Goal: Transaction & Acquisition: Purchase product/service

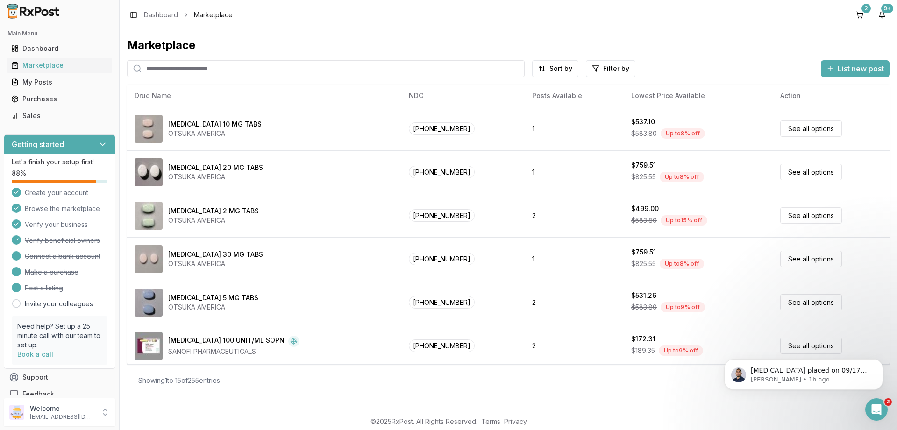
click at [171, 64] on input "search" at bounding box center [326, 68] width 398 height 17
paste input "**********"
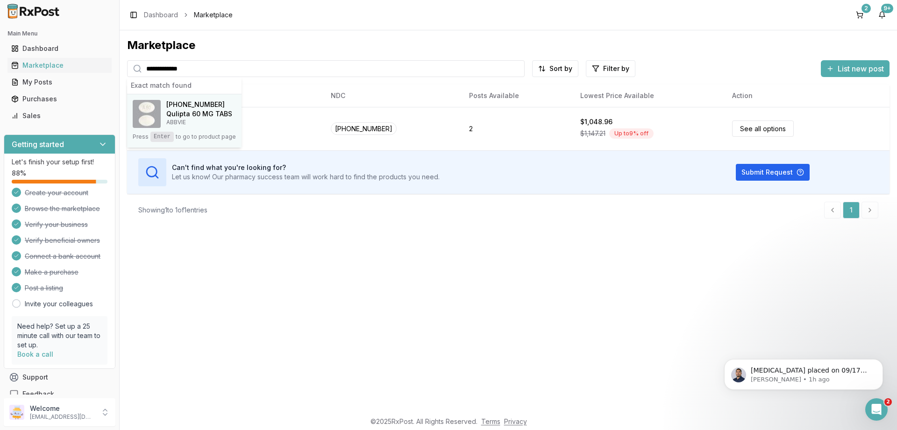
type input "**********"
click at [195, 123] on p "ABBVIE" at bounding box center [199, 122] width 66 height 7
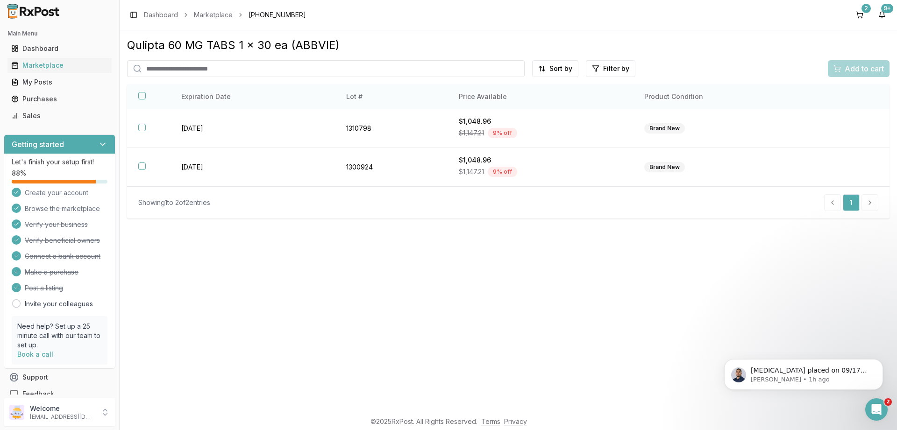
click at [141, 97] on button "button" at bounding box center [141, 95] width 7 height 7
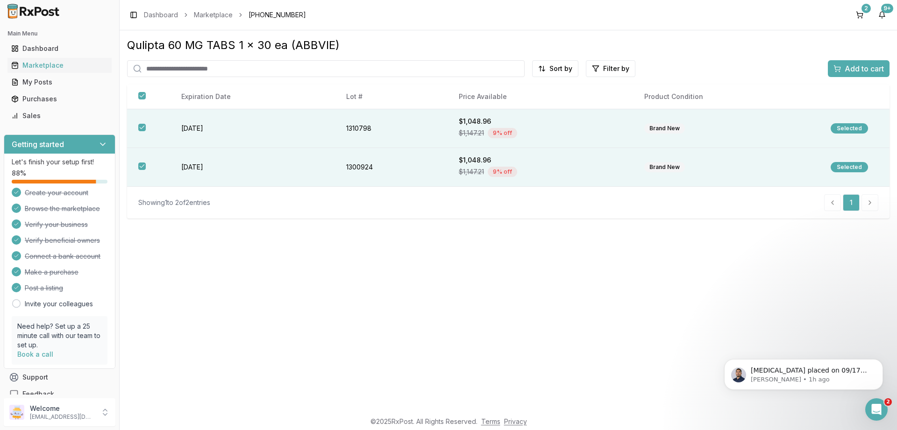
click at [852, 70] on span "Add to cart" at bounding box center [864, 68] width 39 height 11
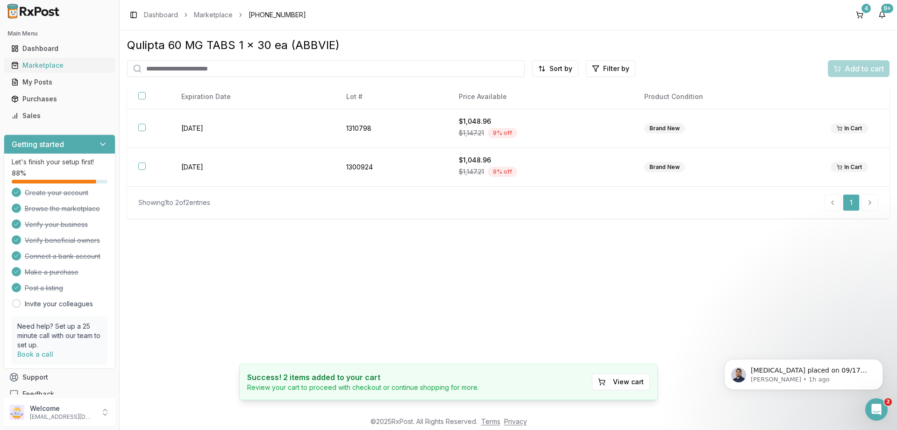
click at [43, 68] on div "Marketplace" at bounding box center [59, 65] width 97 height 9
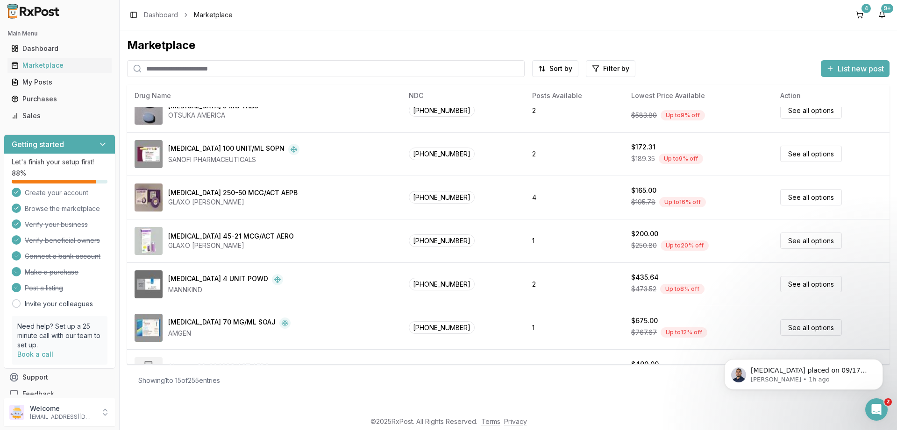
scroll to position [224, 0]
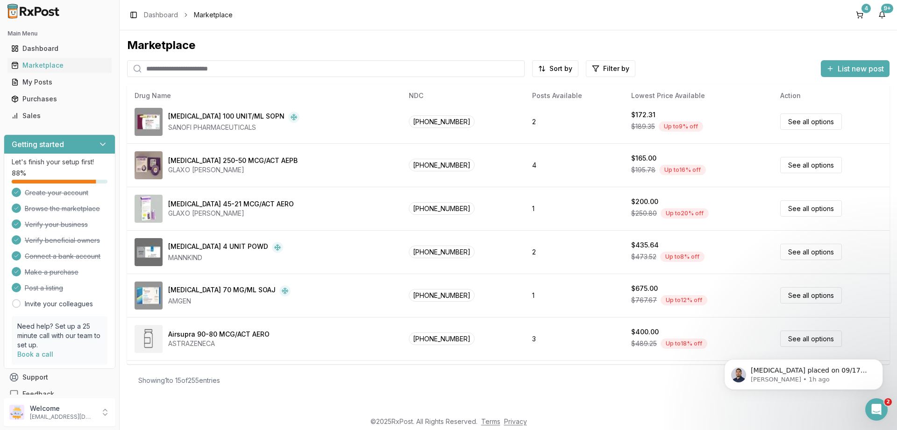
click at [205, 70] on input "search" at bounding box center [326, 68] width 398 height 17
type input "*******"
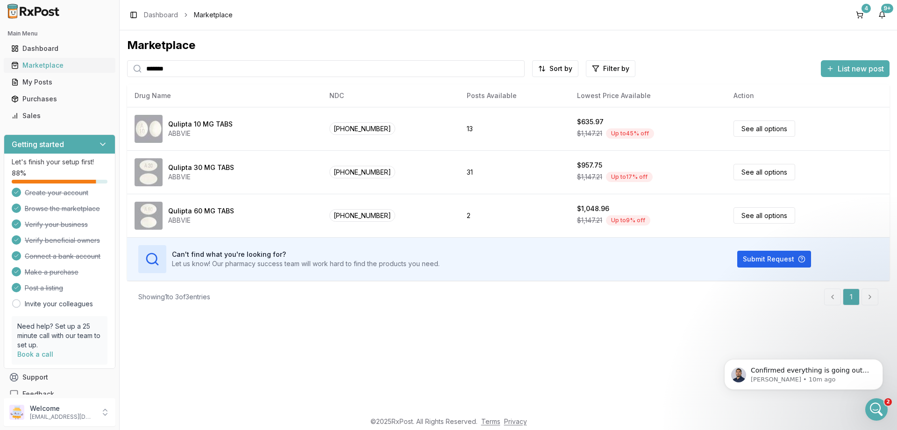
click at [43, 65] on div "Marketplace" at bounding box center [59, 65] width 97 height 9
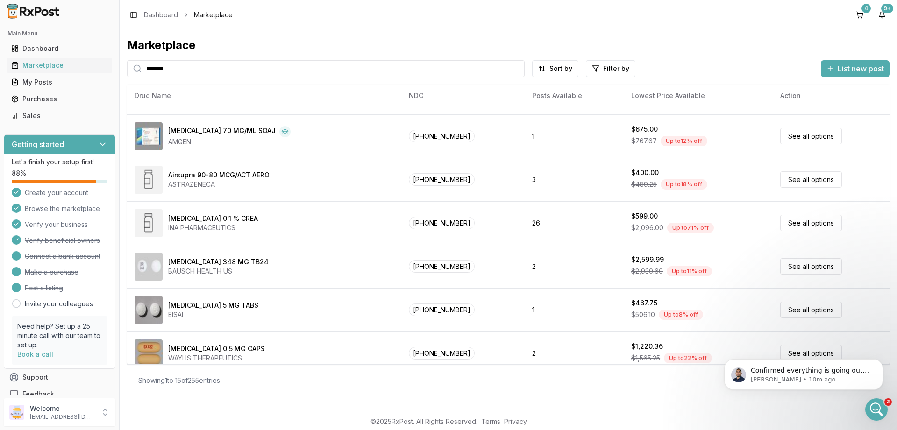
scroll to position [394, 0]
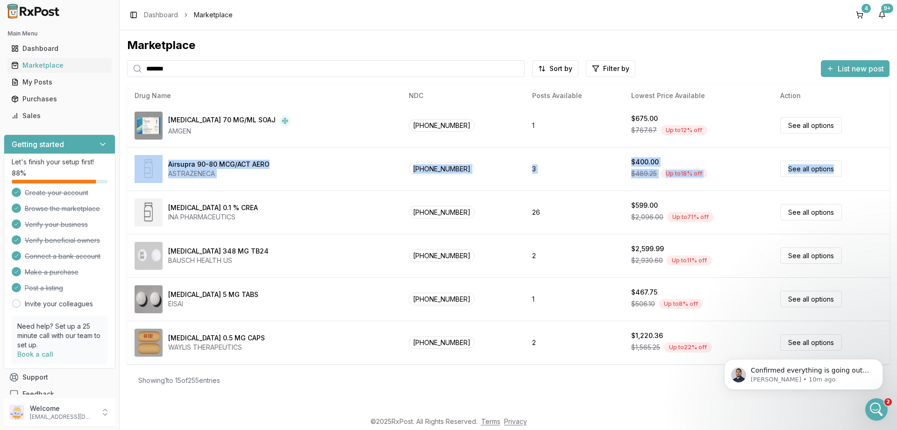
drag, startPoint x: 891, startPoint y: 140, endPoint x: 895, endPoint y: 199, distance: 59.0
click at [895, 199] on div "Marketplace ******* Sort by Filter by List new post Card Table NDC: 59148-0008-…" at bounding box center [509, 220] width 778 height 381
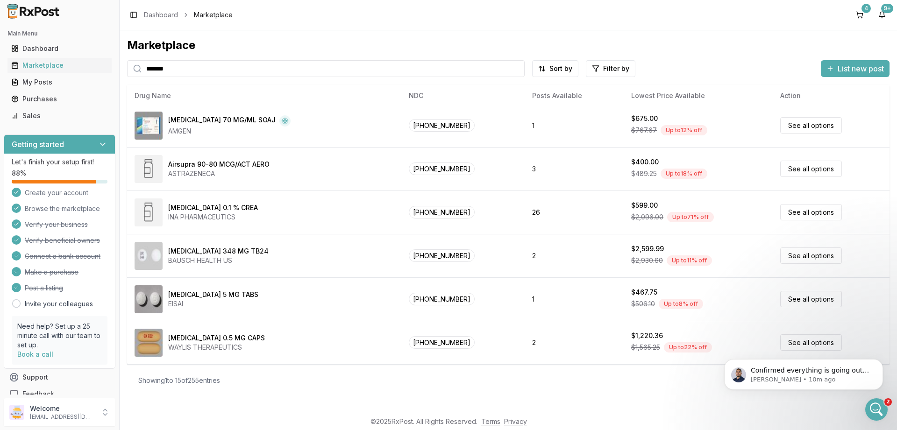
click at [675, 407] on div "Marketplace ******* Sort by Filter by List new post Card Table NDC: 59148-0008-…" at bounding box center [509, 220] width 778 height 381
click at [894, 167] on div "Marketplace ******* Sort by Filter by List new post Card Table NDC: 59148-0008-…" at bounding box center [509, 220] width 778 height 381
click at [493, 424] on link "Terms" at bounding box center [490, 422] width 19 height 8
click at [638, 386] on div "Showing 1 to 15 of 255 entries 1 2 More pages 17 Next" at bounding box center [508, 380] width 740 height 17
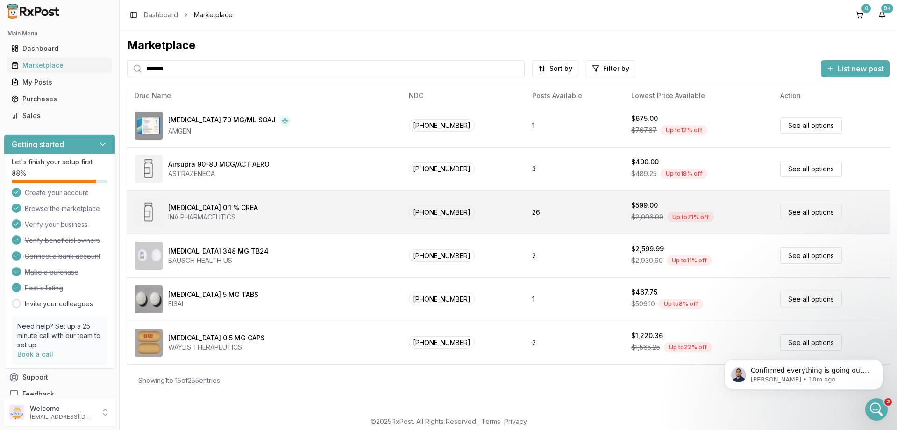
scroll to position [0, 0]
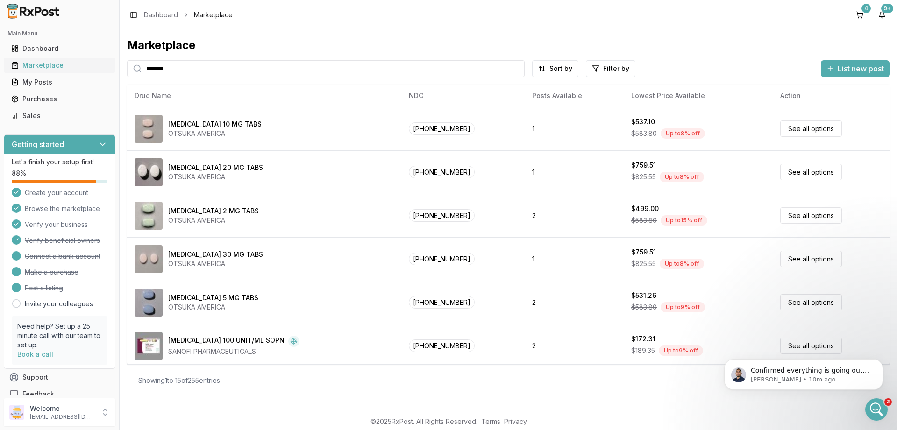
click at [42, 66] on div "Marketplace" at bounding box center [59, 65] width 97 height 9
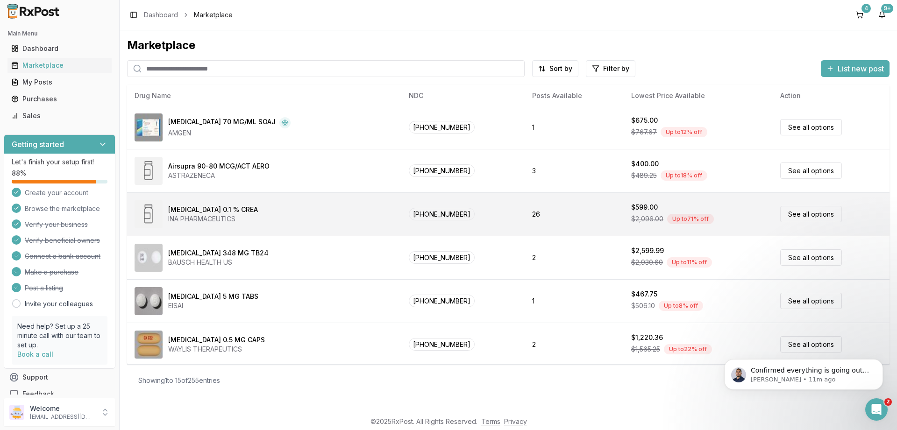
scroll to position [394, 0]
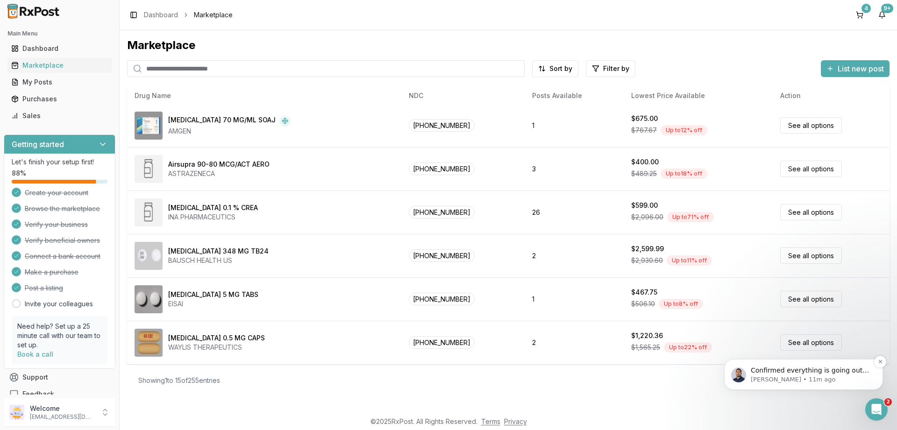
click at [840, 383] on p "[PERSON_NAME] • 11m ago" at bounding box center [811, 380] width 121 height 8
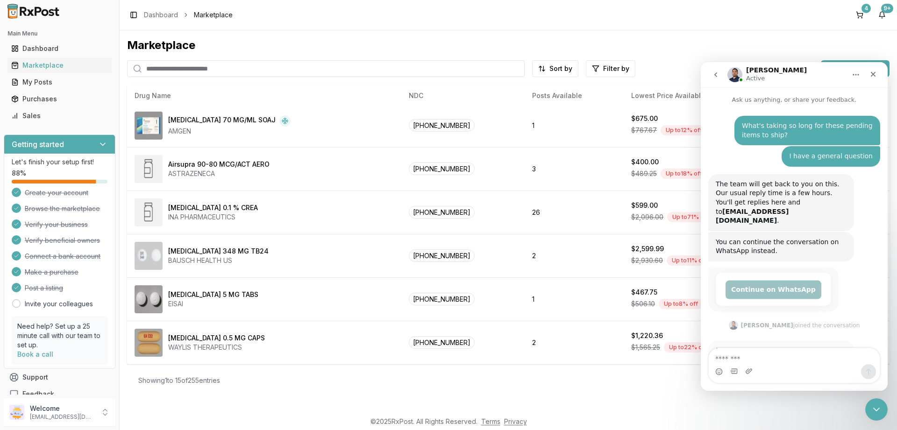
scroll to position [28, 0]
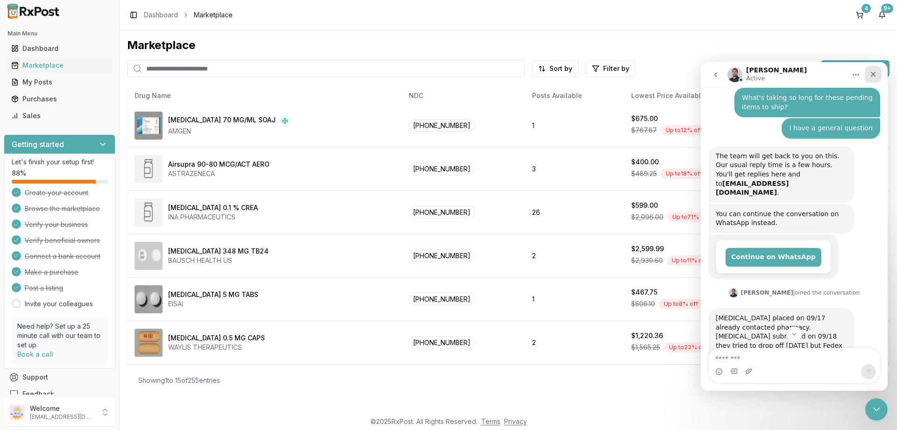
click at [874, 75] on icon "Close" at bounding box center [873, 74] width 5 height 5
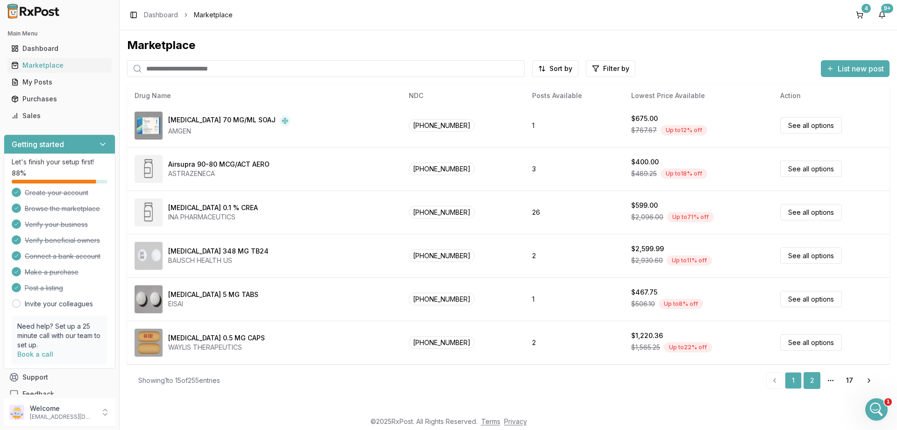
click at [813, 379] on link "2" at bounding box center [812, 380] width 17 height 17
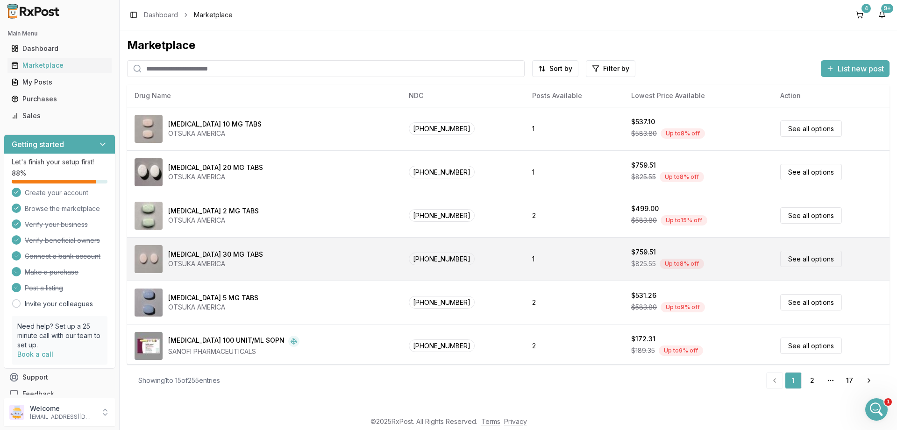
scroll to position [122, 0]
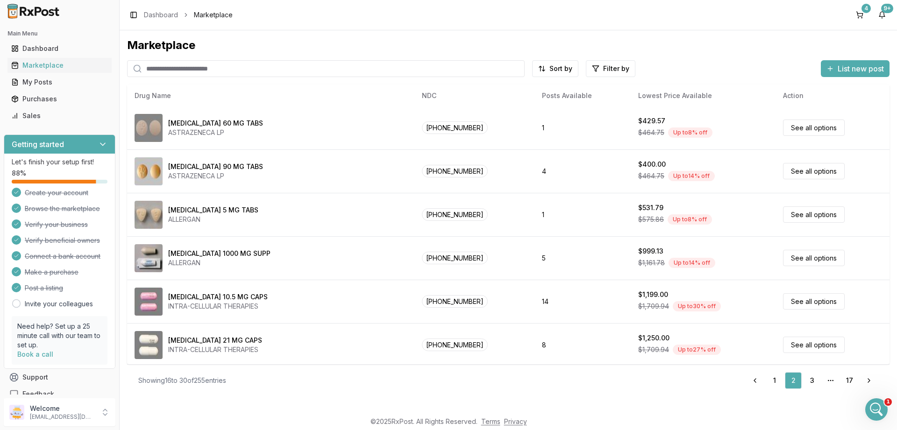
scroll to position [393, 0]
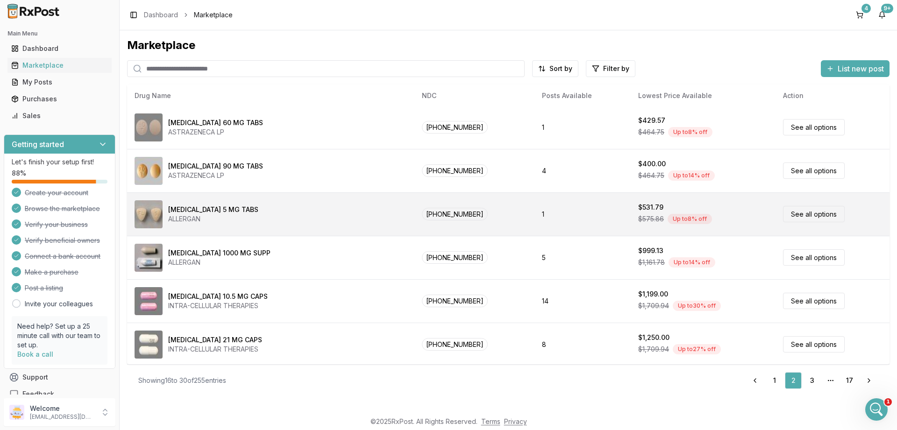
click at [802, 212] on link "See all options" at bounding box center [814, 214] width 62 height 16
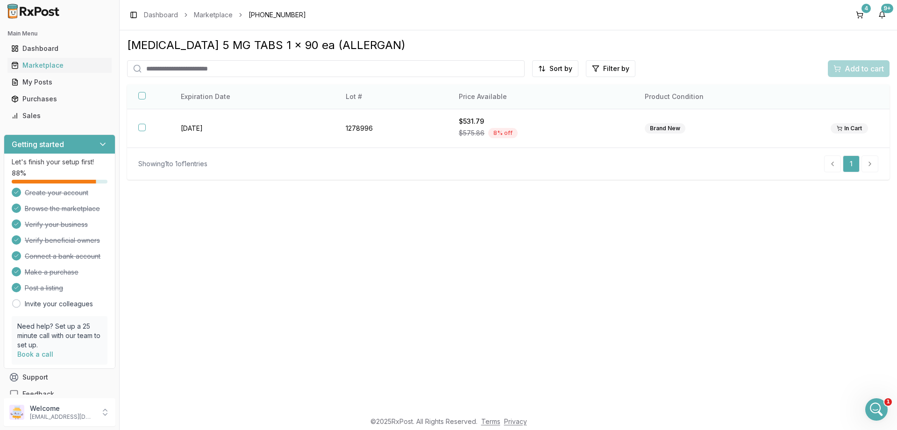
click at [143, 100] on th at bounding box center [148, 97] width 43 height 25
click at [143, 95] on button "button" at bounding box center [141, 95] width 7 height 7
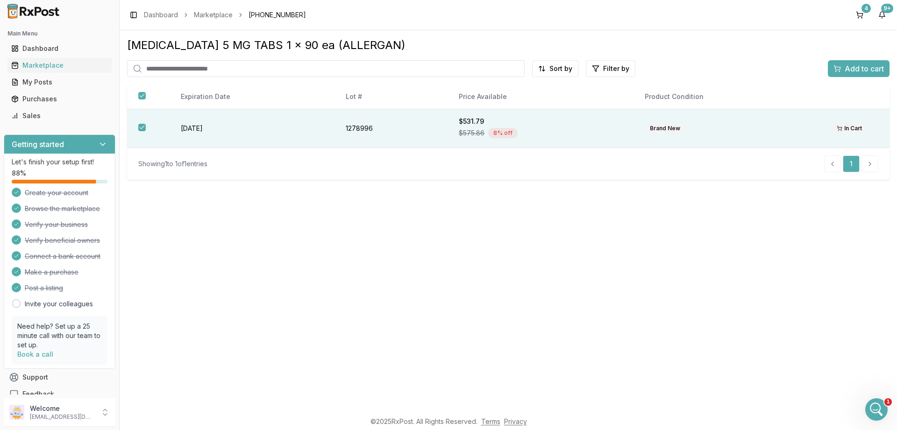
click at [864, 67] on span "Add to cart" at bounding box center [864, 68] width 39 height 11
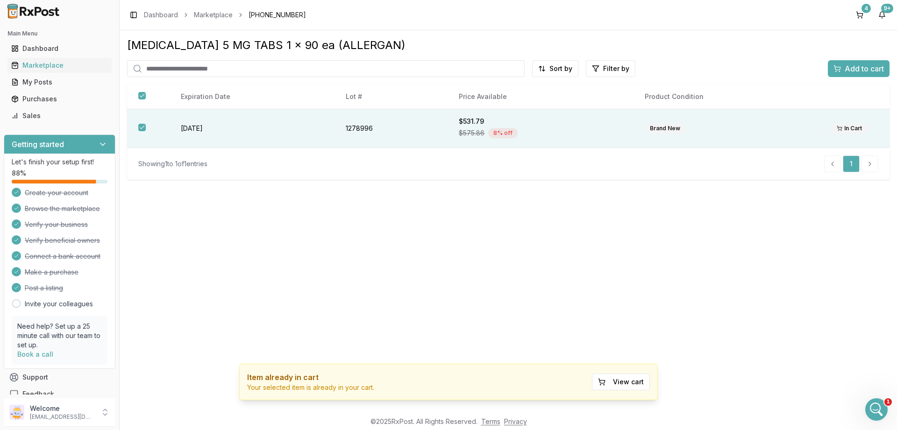
click at [860, 68] on span "Add to cart" at bounding box center [864, 68] width 39 height 11
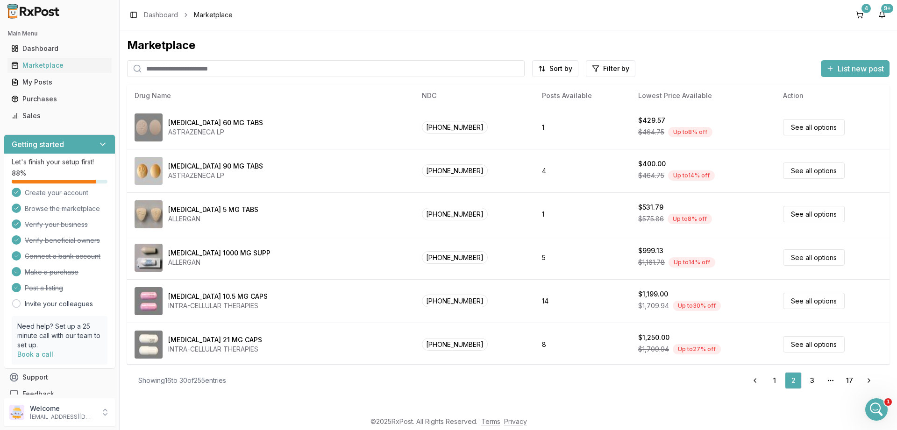
scroll to position [394, 0]
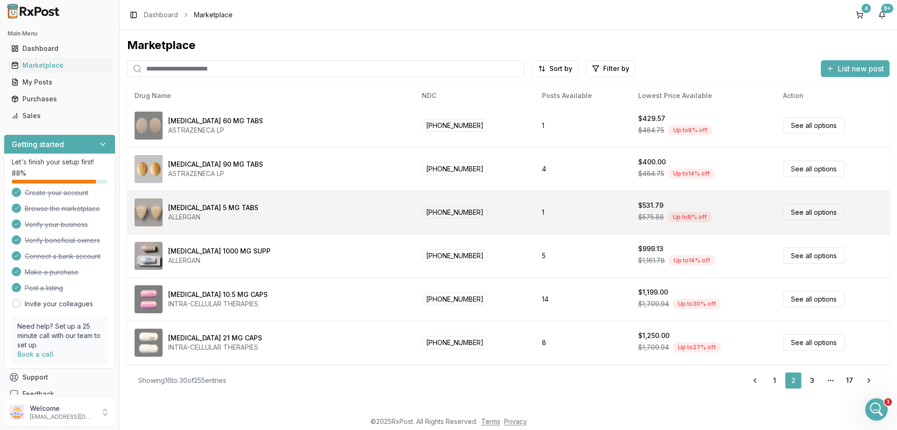
click at [809, 213] on link "See all options" at bounding box center [814, 212] width 62 height 16
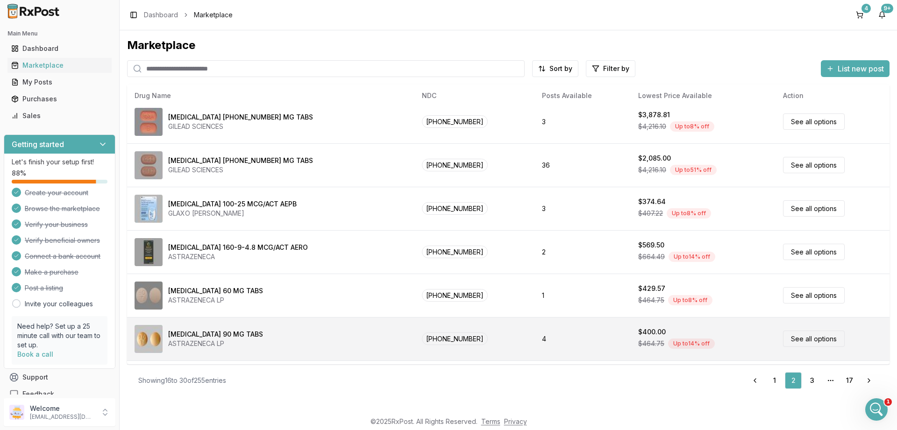
scroll to position [394, 0]
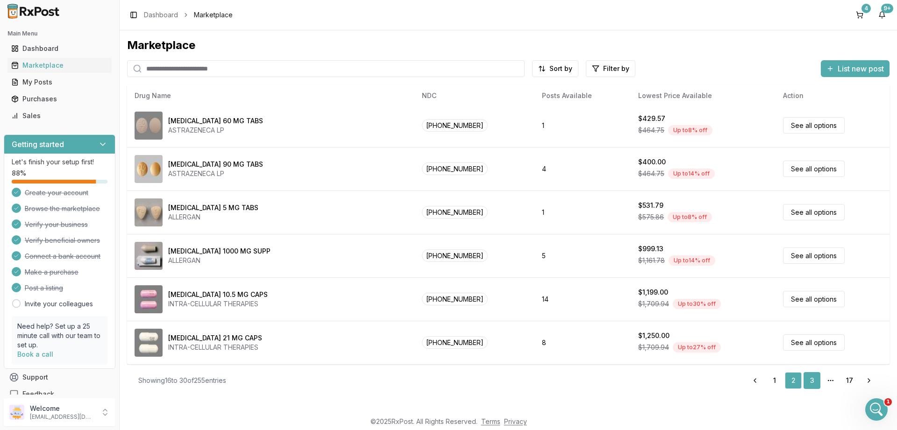
click at [815, 381] on link "3" at bounding box center [812, 380] width 17 height 17
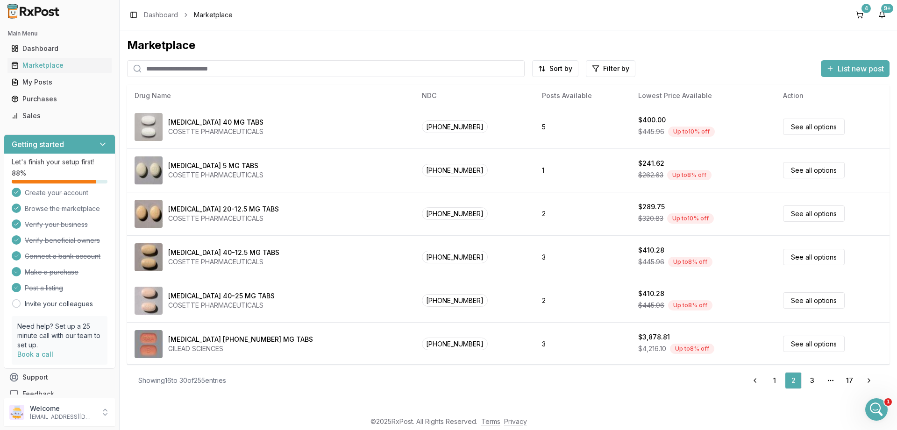
scroll to position [0, 0]
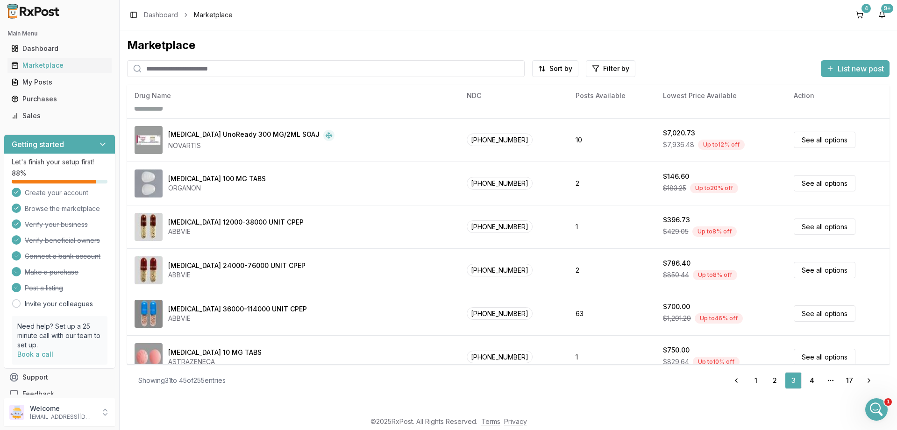
scroll to position [394, 0]
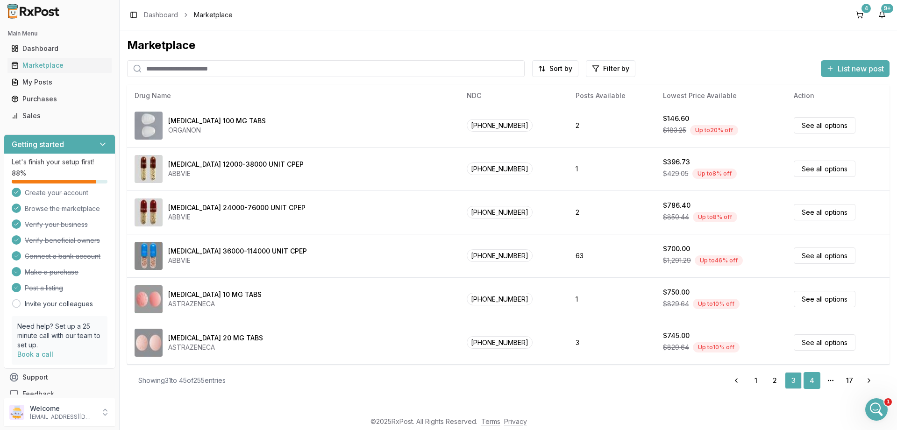
click at [811, 380] on link "4" at bounding box center [812, 380] width 17 height 17
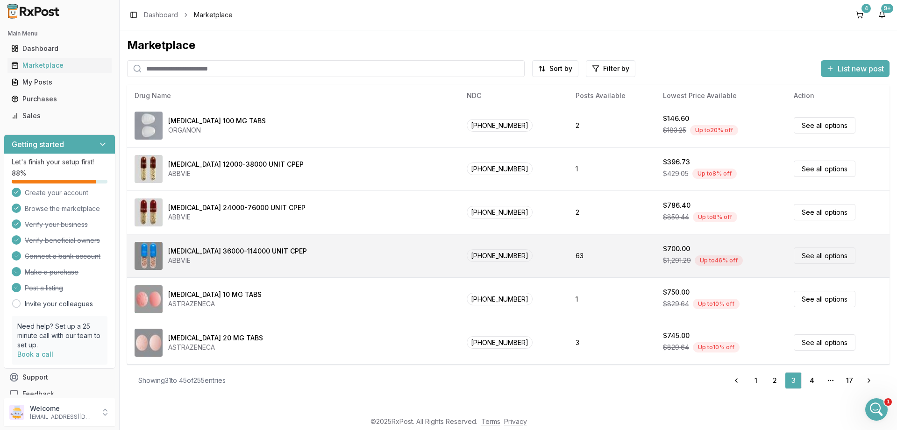
scroll to position [0, 0]
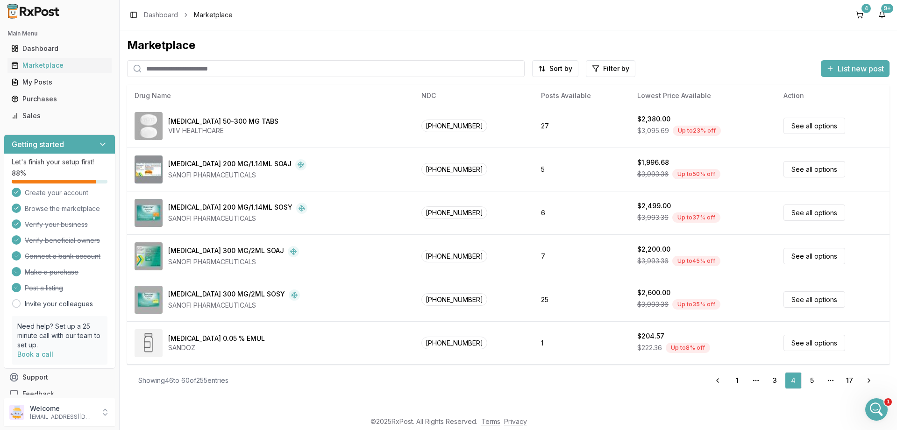
scroll to position [394, 0]
click at [814, 384] on link "5" at bounding box center [812, 380] width 17 height 17
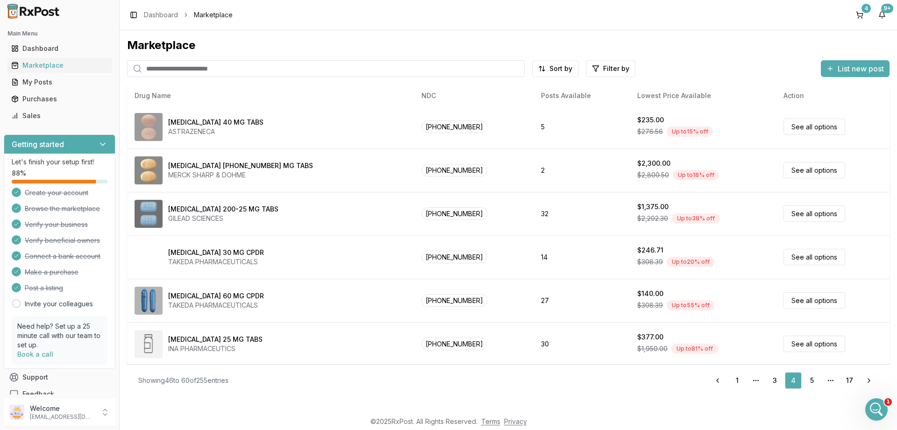
scroll to position [0, 0]
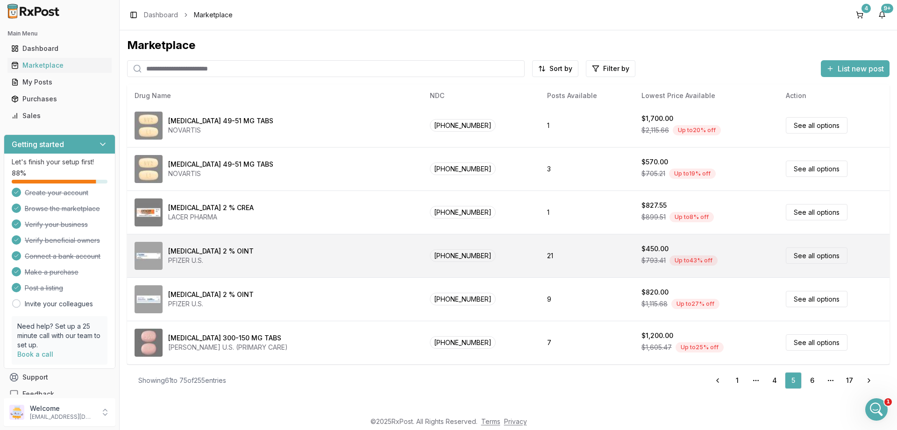
scroll to position [58, 0]
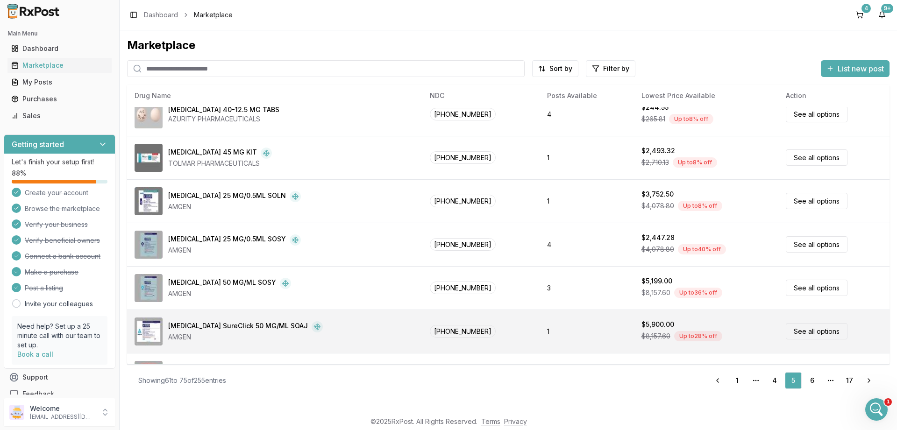
click at [803, 333] on link "See all options" at bounding box center [817, 331] width 62 height 16
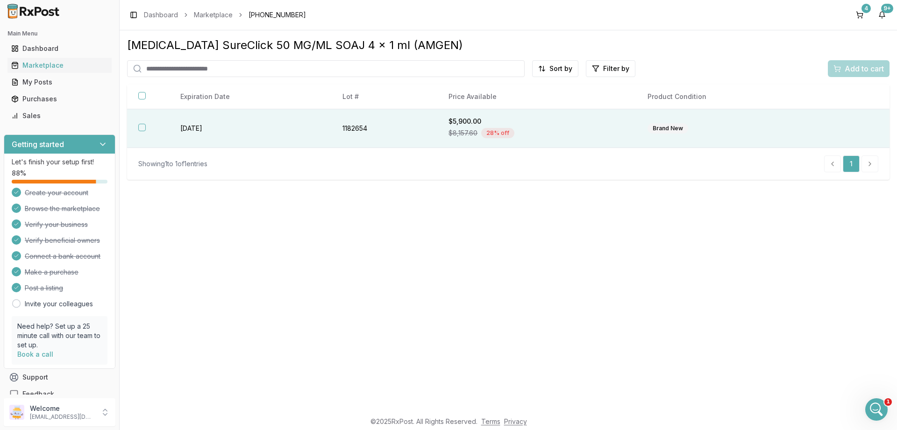
drag, startPoint x: 141, startPoint y: 127, endPoint x: 146, endPoint y: 124, distance: 5.5
click at [143, 126] on button "button" at bounding box center [141, 127] width 7 height 7
click at [850, 68] on span "Add to cart" at bounding box center [864, 68] width 39 height 11
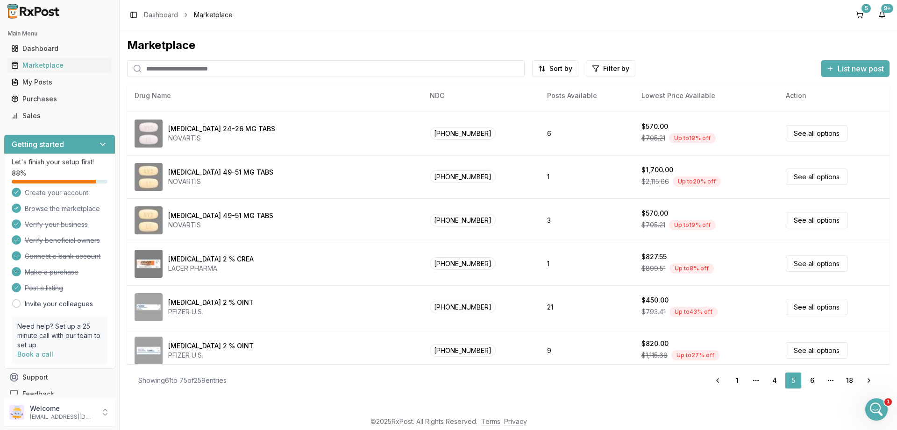
scroll to position [394, 0]
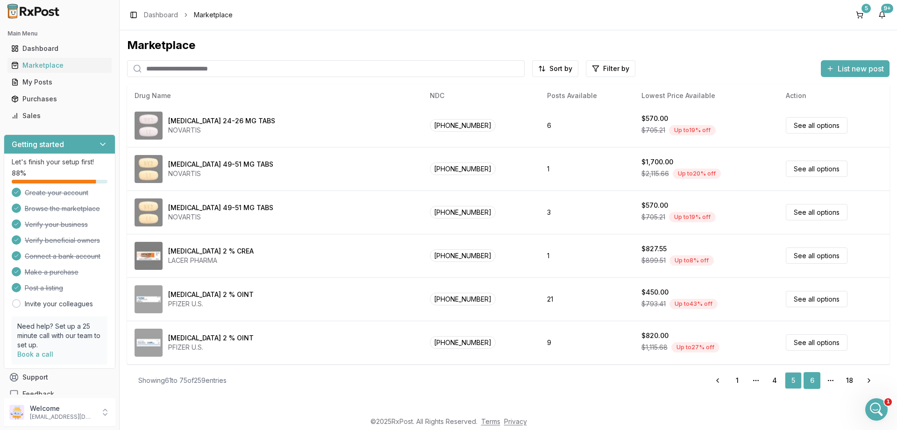
click at [810, 381] on link "6" at bounding box center [812, 380] width 17 height 17
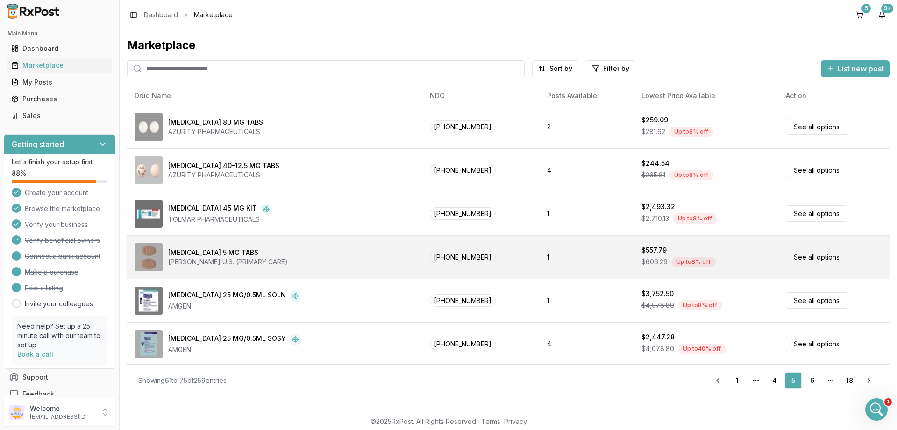
scroll to position [0, 0]
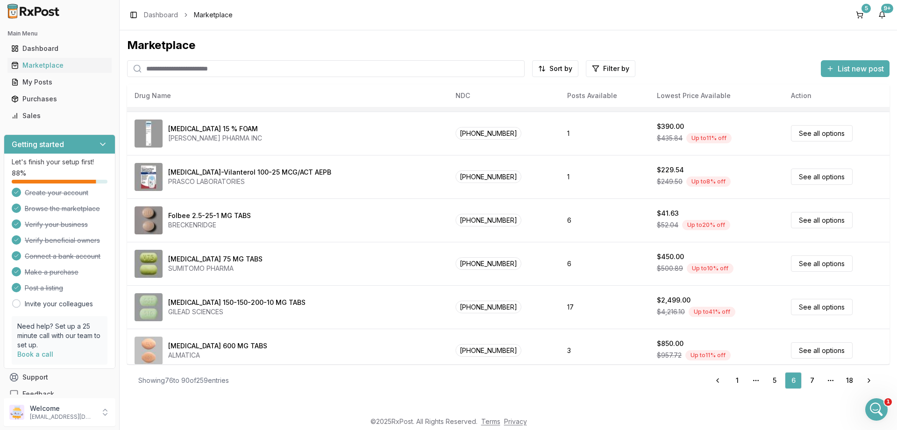
scroll to position [224, 0]
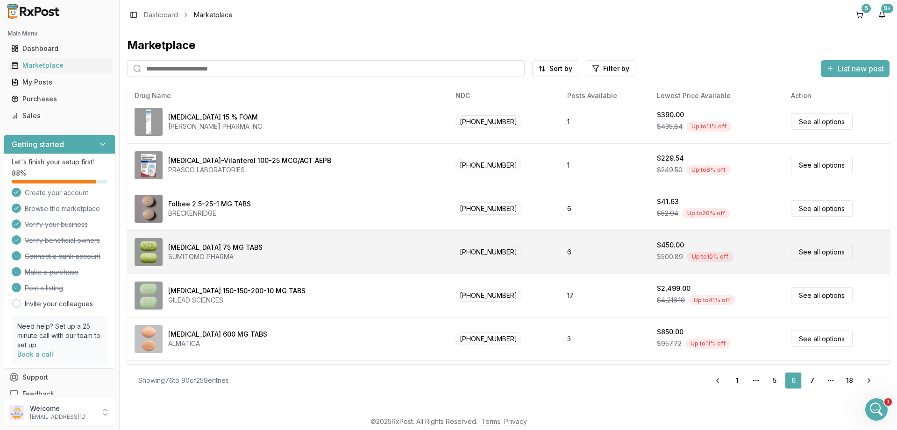
click at [824, 253] on link "See all options" at bounding box center [822, 252] width 62 height 16
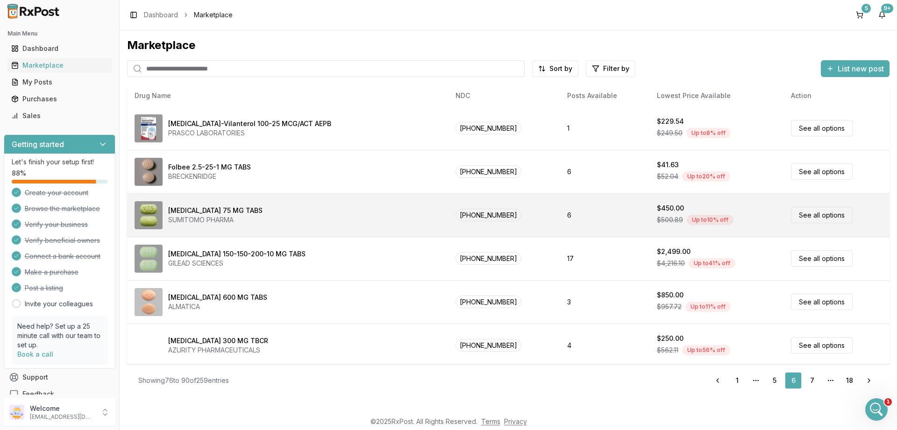
scroll to position [280, 0]
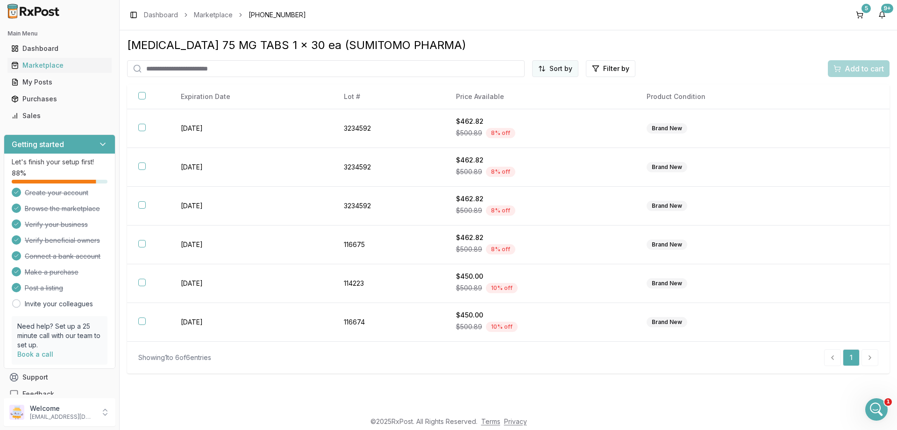
click at [546, 66] on html "Main Menu Dashboard Marketplace My Posts Purchases Sales Getting started Let's …" at bounding box center [448, 215] width 897 height 430
click at [515, 103] on div "Price (Low to High)" at bounding box center [532, 103] width 89 height 15
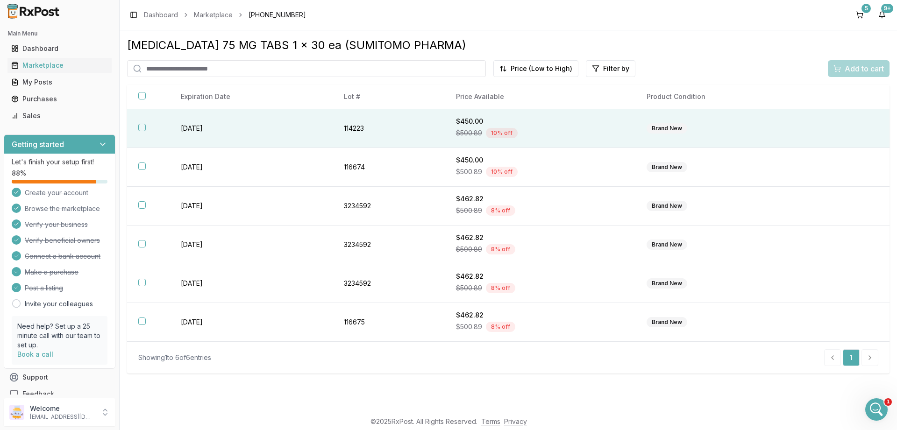
click at [143, 125] on button "button" at bounding box center [141, 127] width 7 height 7
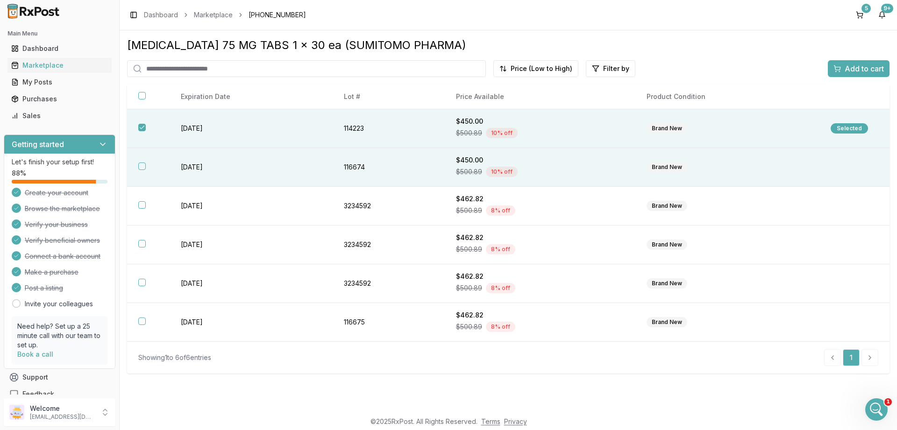
click at [141, 165] on button "button" at bounding box center [141, 166] width 7 height 7
click at [861, 66] on span "Add to cart" at bounding box center [864, 68] width 39 height 11
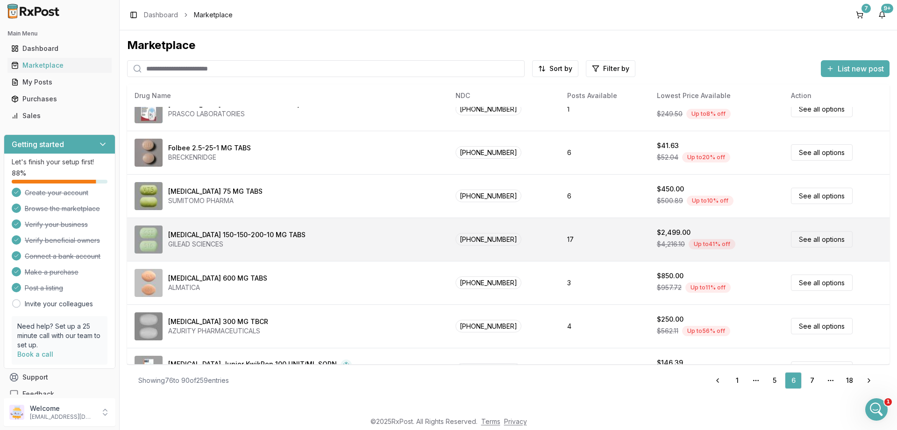
scroll to position [394, 0]
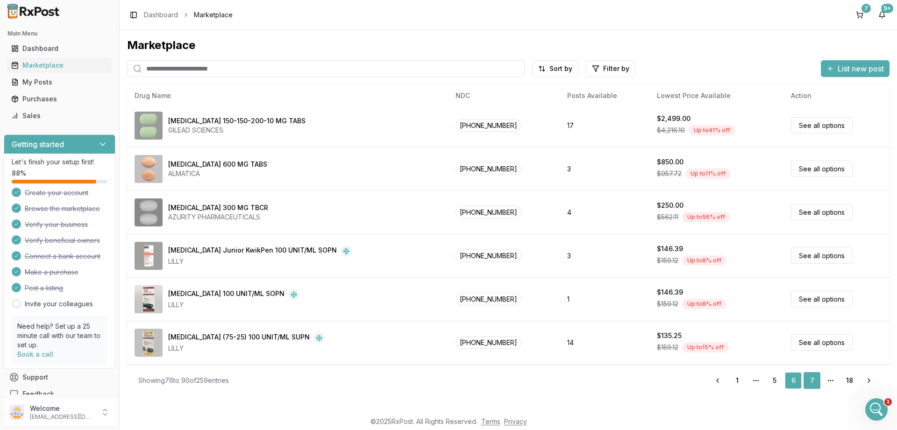
click at [810, 381] on link "7" at bounding box center [812, 380] width 17 height 17
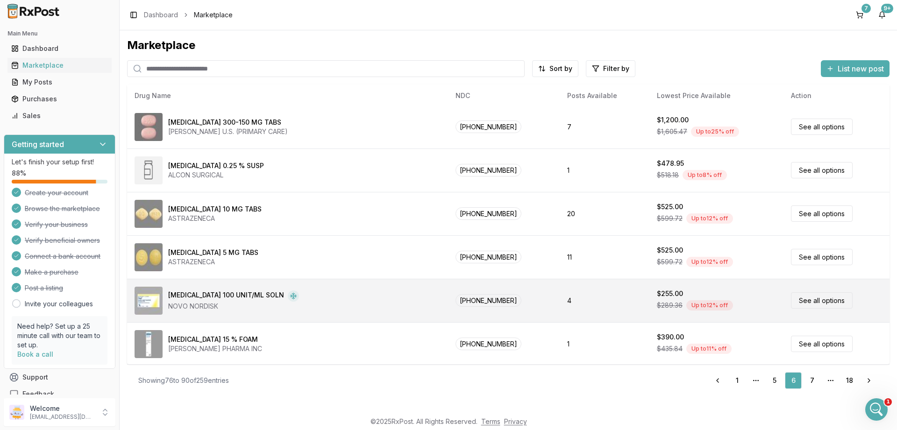
scroll to position [0, 0]
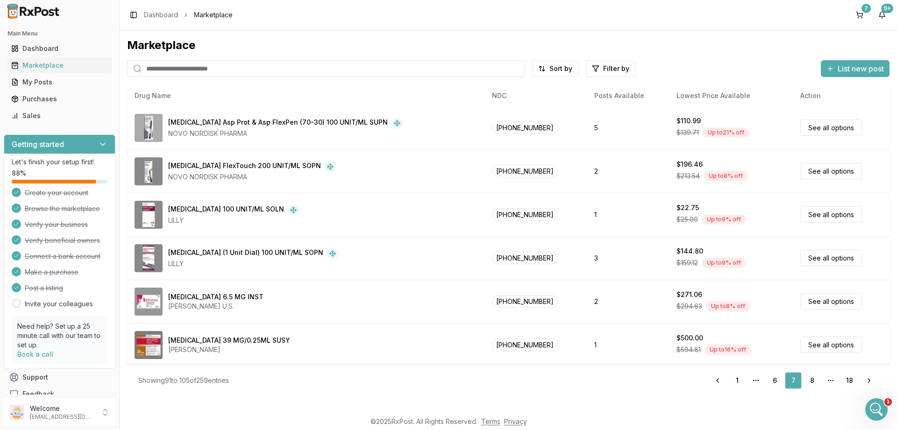
scroll to position [394, 0]
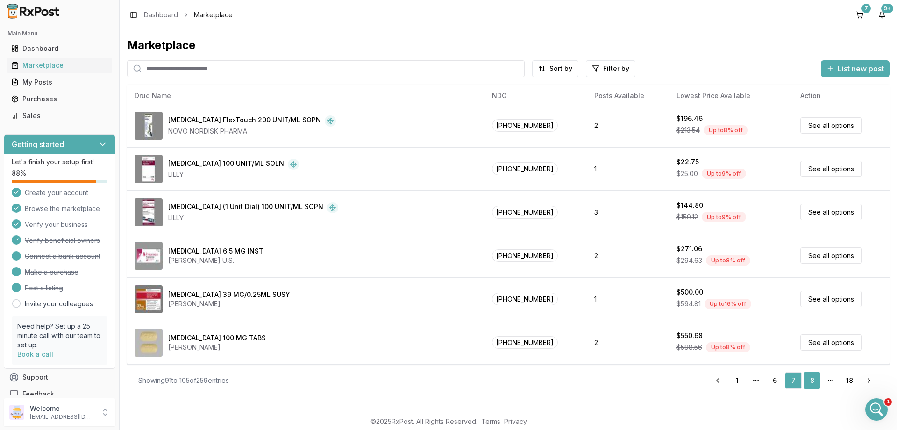
click at [817, 382] on link "8" at bounding box center [812, 380] width 17 height 17
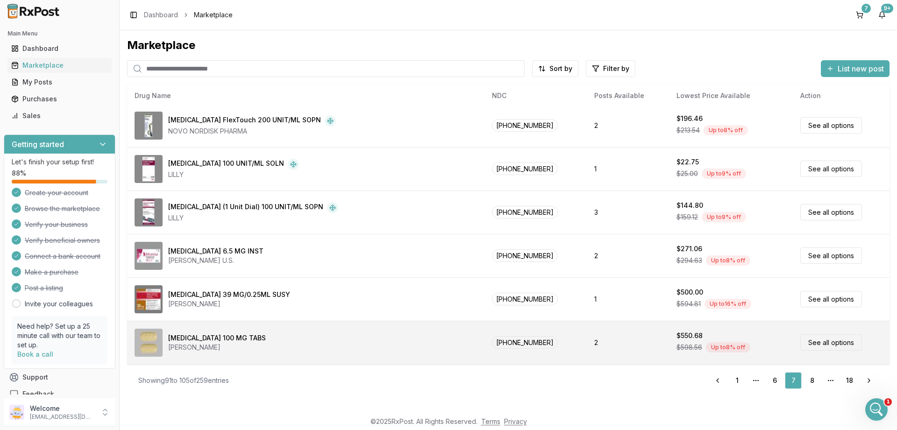
scroll to position [0, 0]
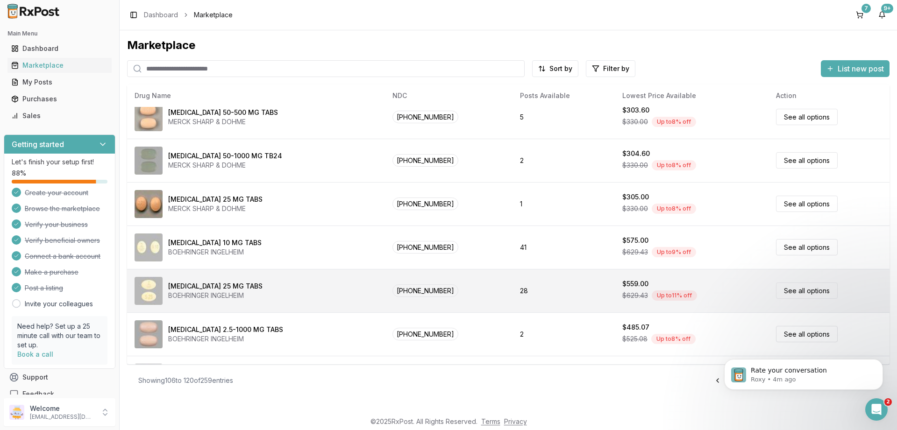
scroll to position [112, 0]
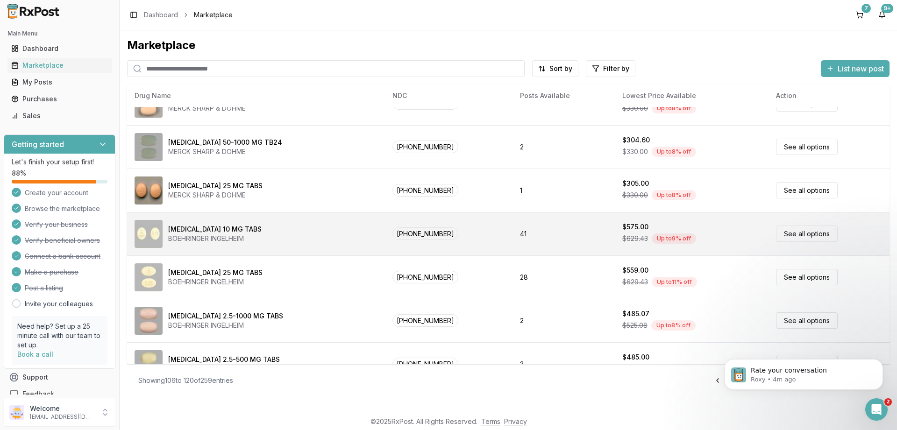
click at [797, 231] on link "See all options" at bounding box center [807, 234] width 62 height 16
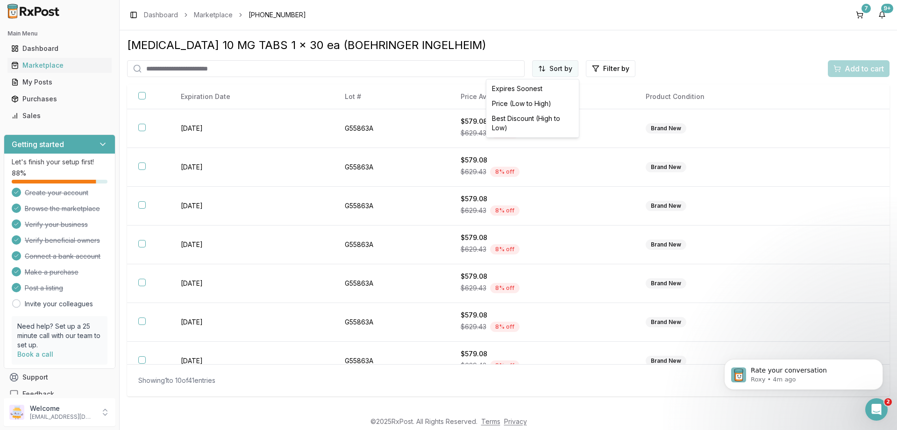
click at [565, 72] on html "Main Menu Dashboard Marketplace My Posts Purchases Sales Getting started Let's …" at bounding box center [448, 215] width 897 height 430
click at [506, 100] on div "Price (Low to High)" at bounding box center [532, 103] width 89 height 15
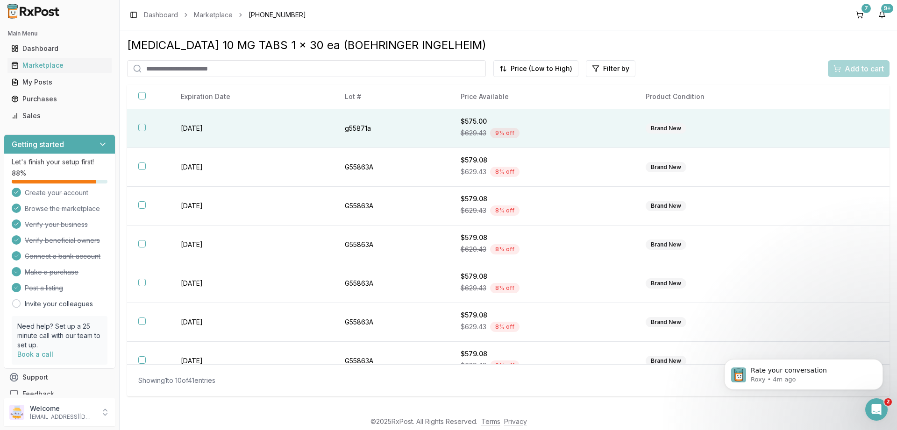
click at [143, 128] on button "button" at bounding box center [141, 127] width 7 height 7
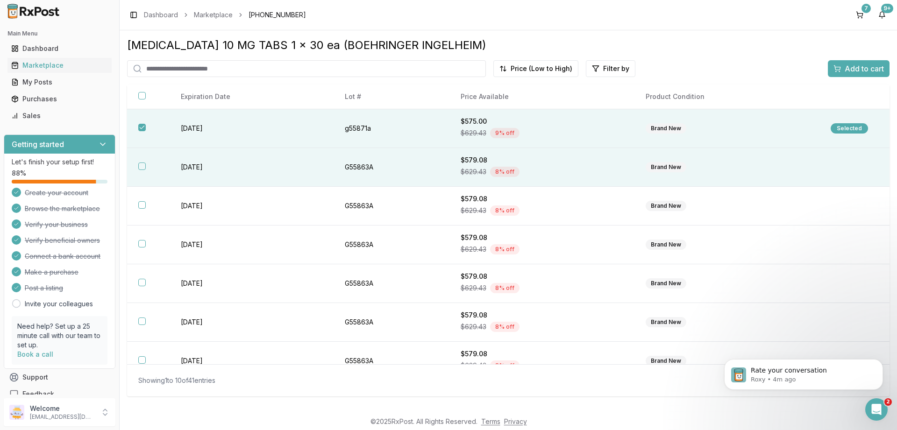
click at [142, 166] on button "button" at bounding box center [141, 166] width 7 height 7
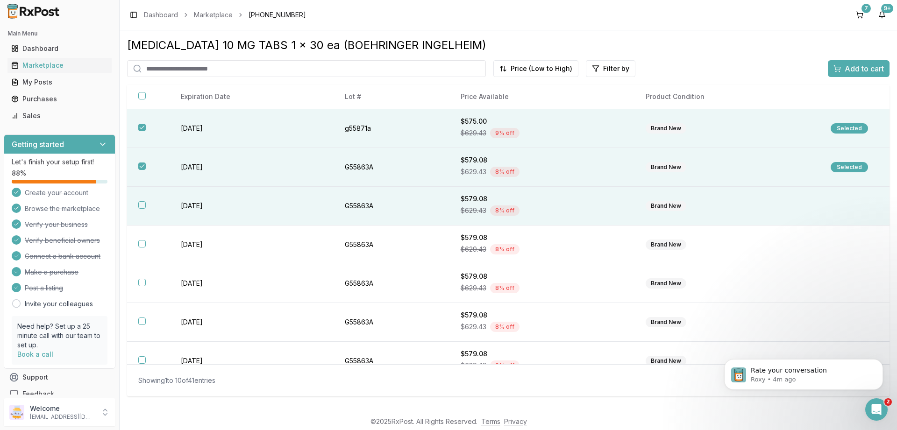
click at [141, 205] on button "button" at bounding box center [141, 204] width 7 height 7
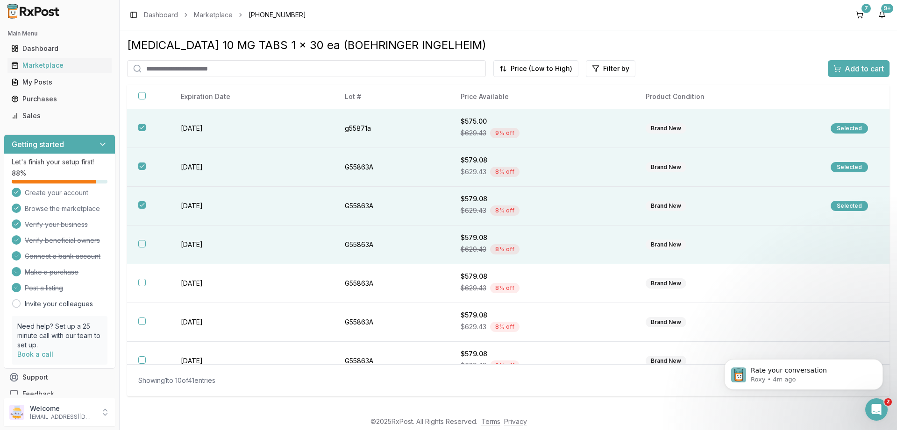
click at [144, 245] on button "button" at bounding box center [141, 243] width 7 height 7
click at [867, 70] on span "Add to cart" at bounding box center [864, 68] width 39 height 11
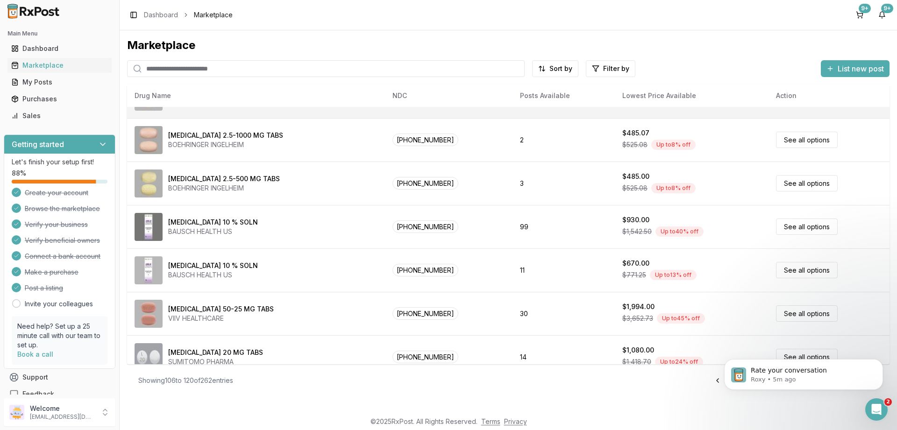
scroll to position [394, 0]
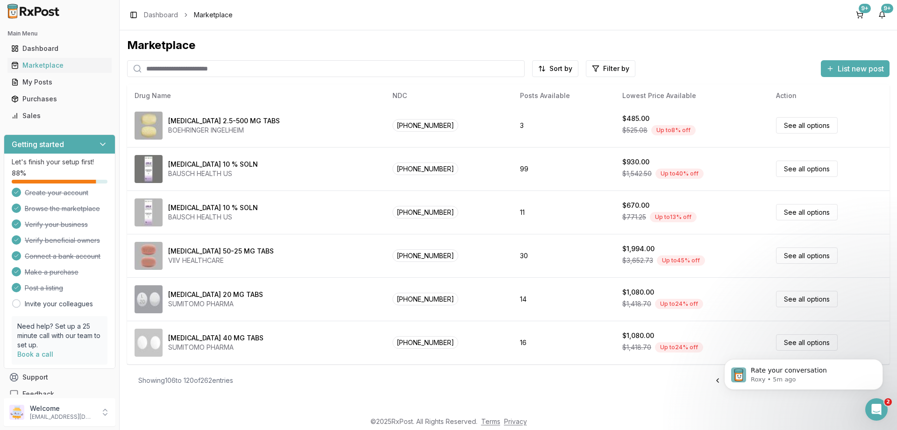
click at [785, 415] on footer "© 2025 RxPost. All Rights Reserved. Terms Privacy" at bounding box center [448, 422] width 897 height 17
click at [880, 364] on icon "Dismiss notification" at bounding box center [880, 361] width 3 height 3
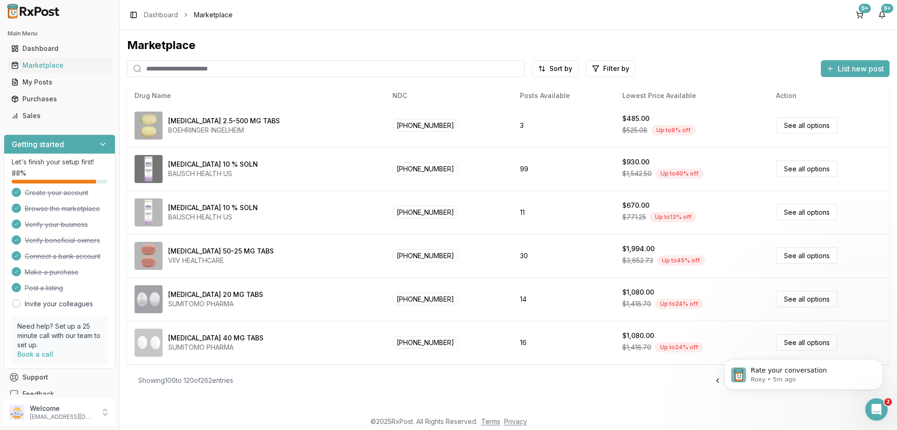
scroll to position [0, 0]
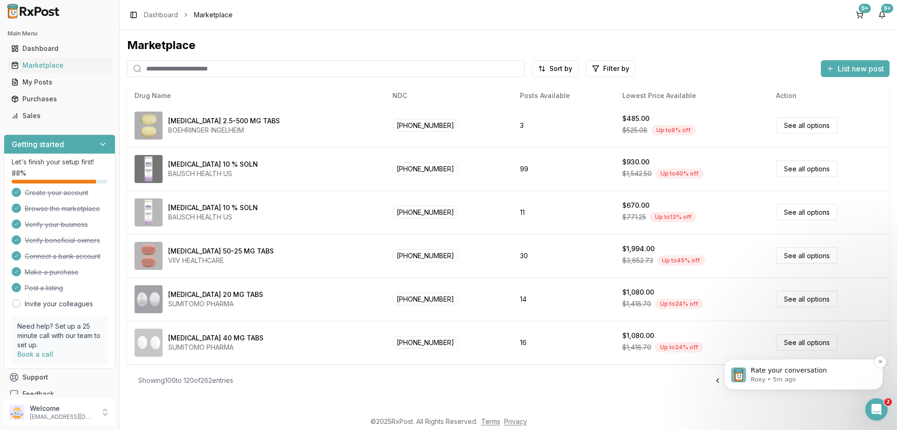
click at [808, 381] on p "Roxy • 5m ago" at bounding box center [811, 380] width 121 height 8
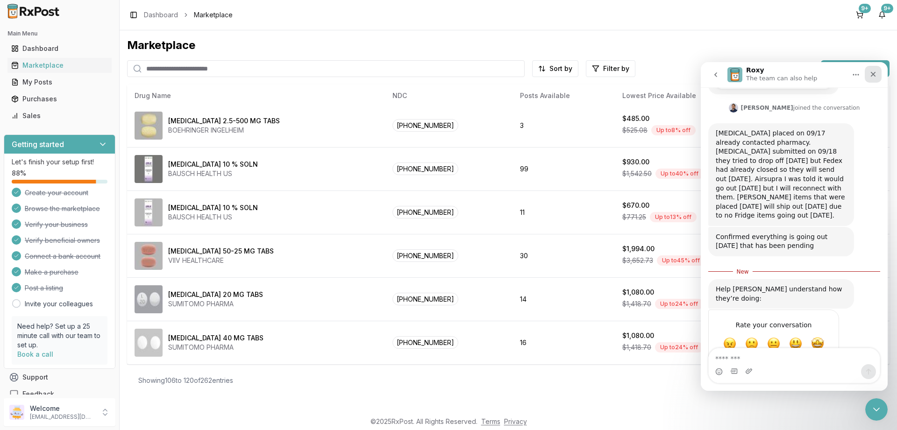
scroll to position [213, 0]
click at [874, 73] on icon "Close" at bounding box center [873, 74] width 7 height 7
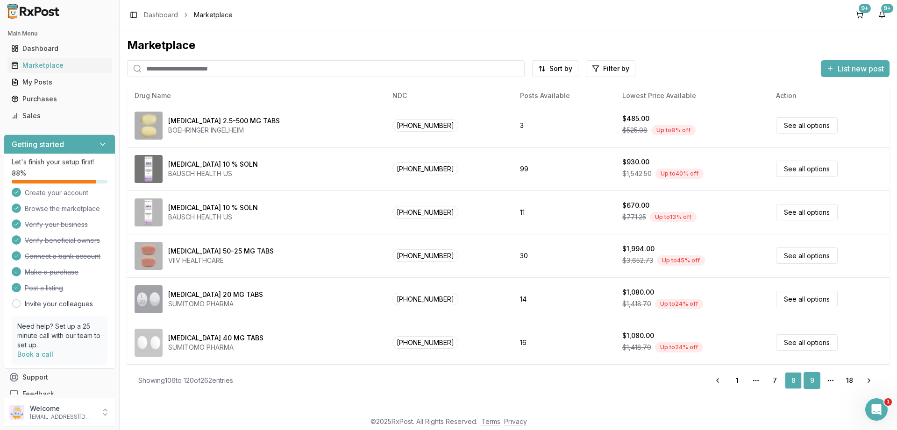
click at [811, 383] on link "9" at bounding box center [812, 380] width 17 height 17
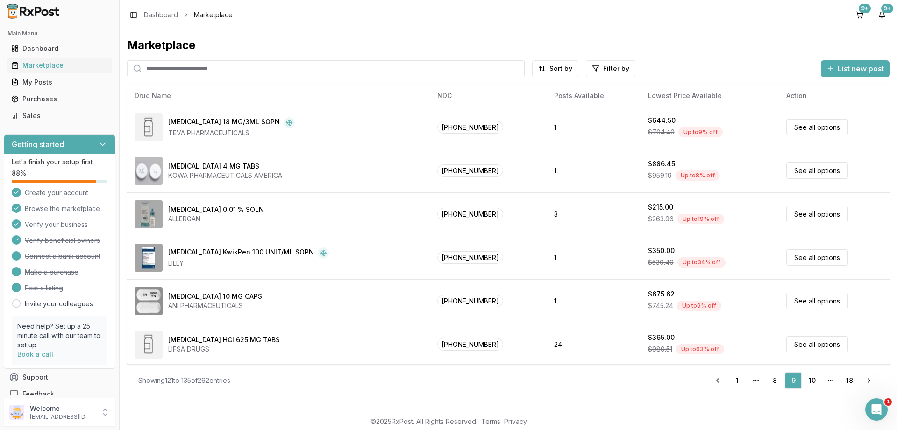
scroll to position [394, 0]
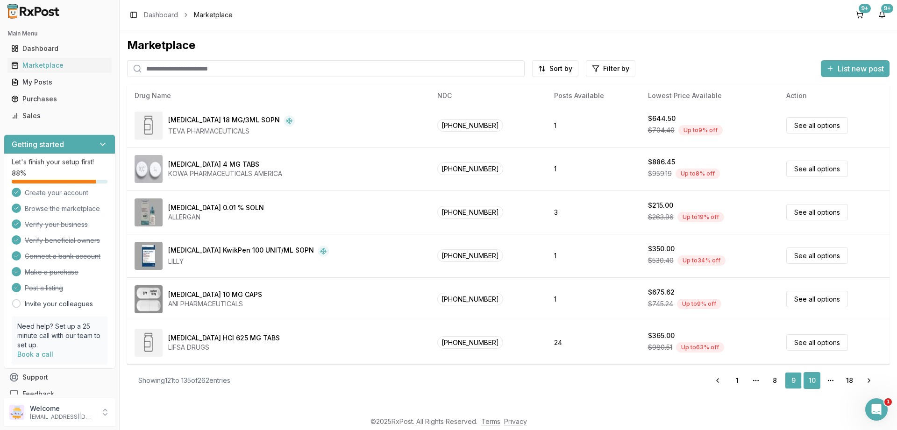
click at [816, 378] on link "10" at bounding box center [812, 380] width 17 height 17
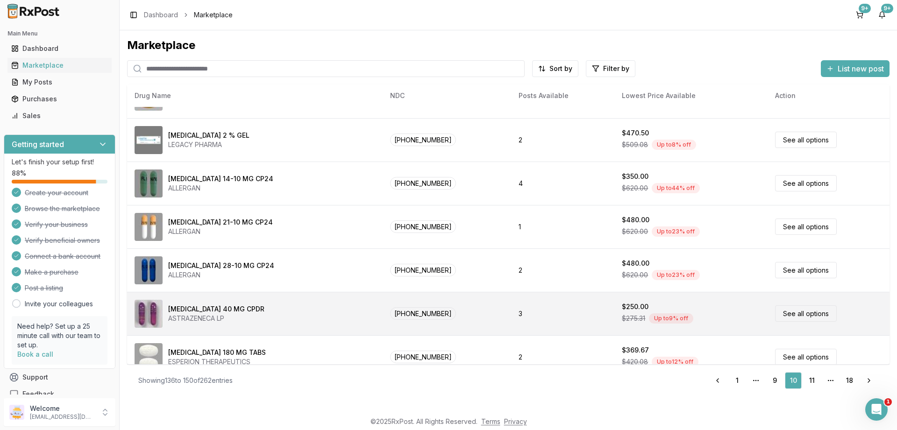
scroll to position [394, 0]
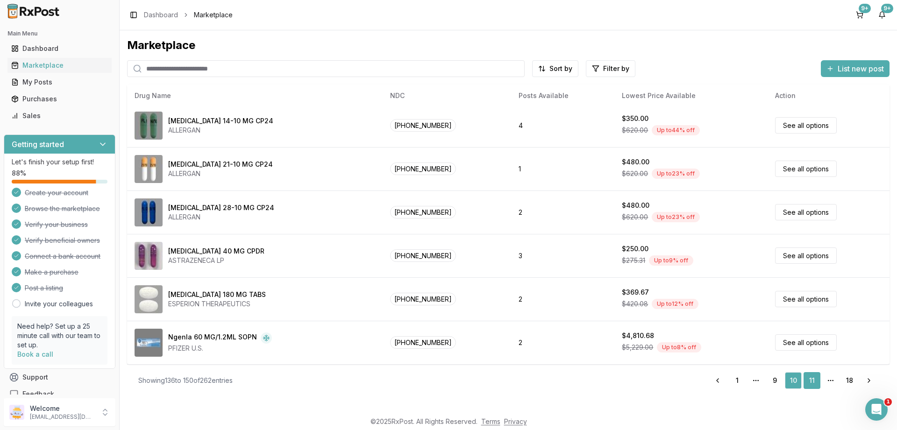
click at [814, 381] on link "11" at bounding box center [812, 380] width 17 height 17
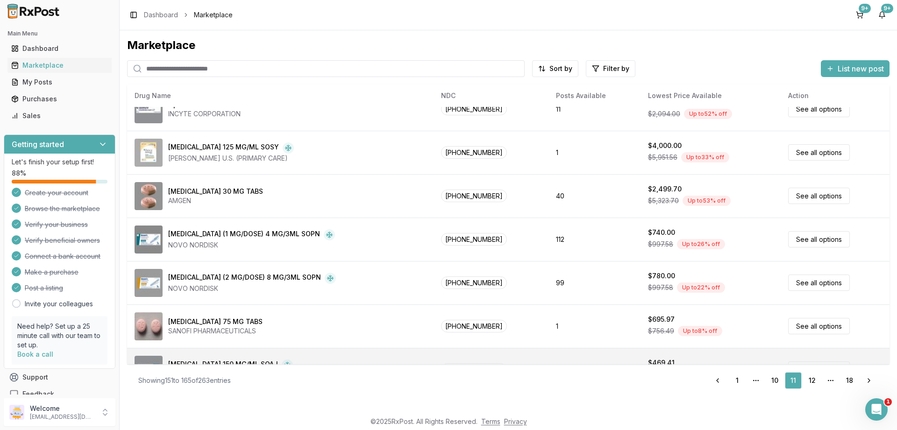
scroll to position [394, 0]
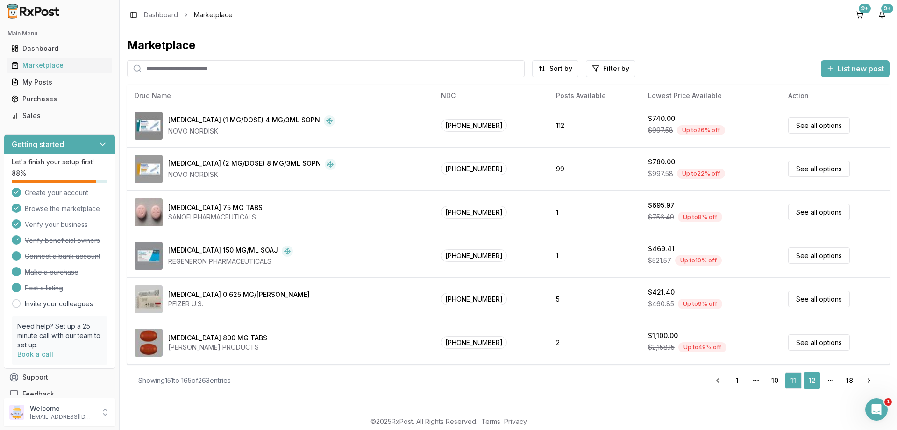
click at [816, 380] on link "12" at bounding box center [812, 380] width 17 height 17
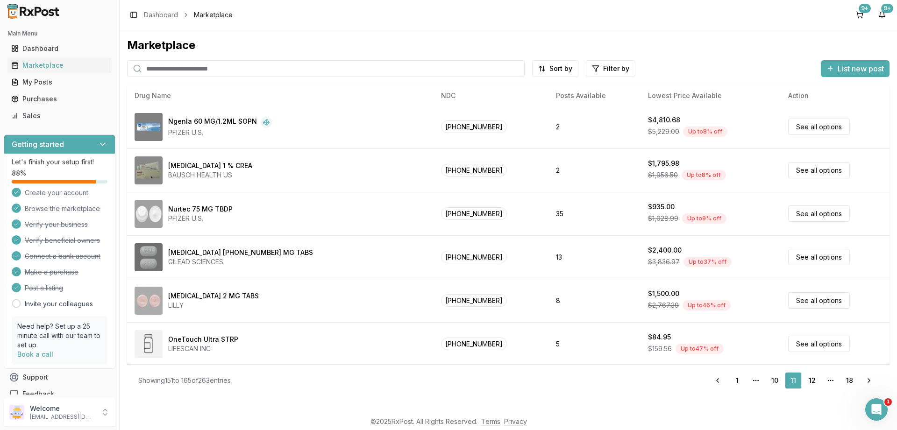
scroll to position [0, 0]
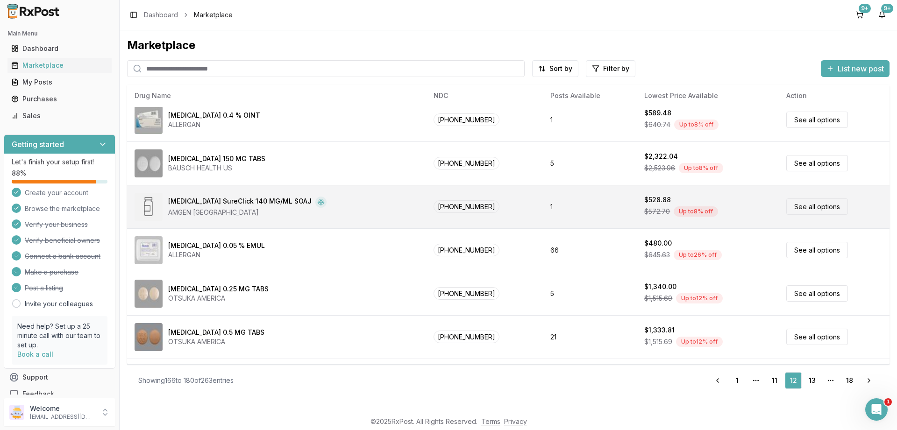
scroll to position [337, 0]
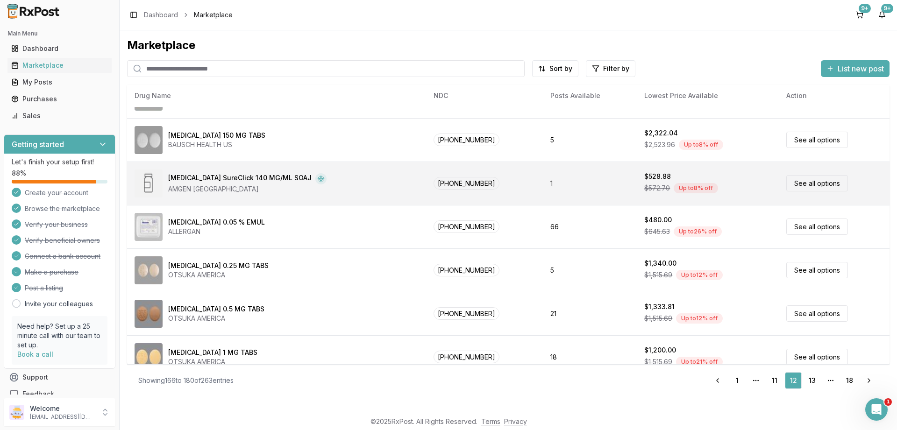
click at [802, 182] on link "See all options" at bounding box center [818, 183] width 62 height 16
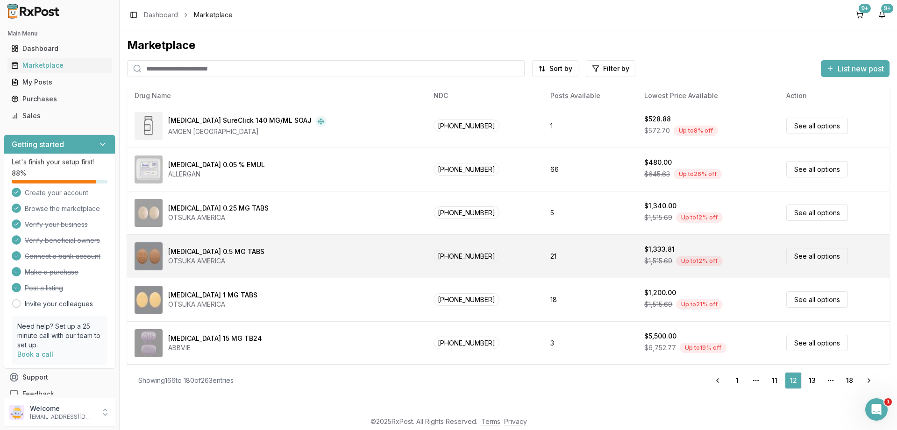
scroll to position [394, 0]
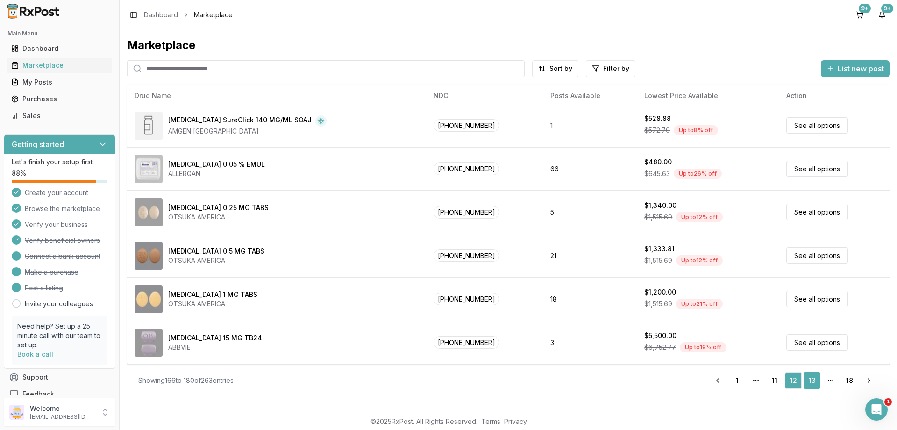
click at [811, 380] on link "13" at bounding box center [812, 380] width 17 height 17
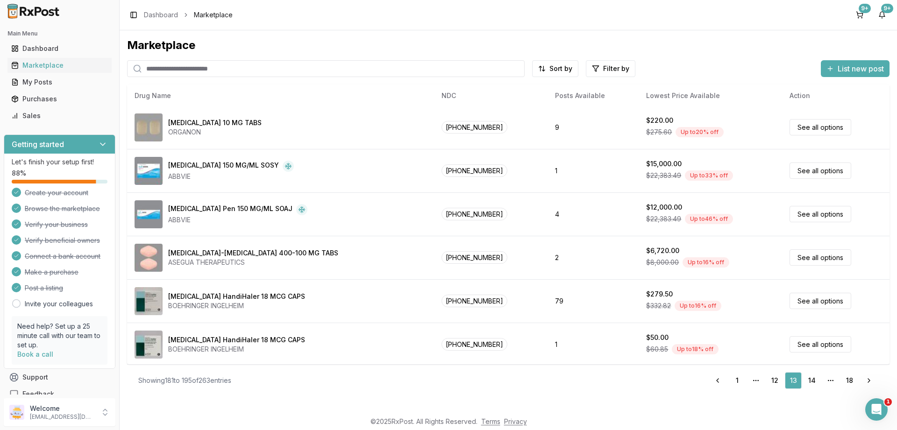
scroll to position [394, 0]
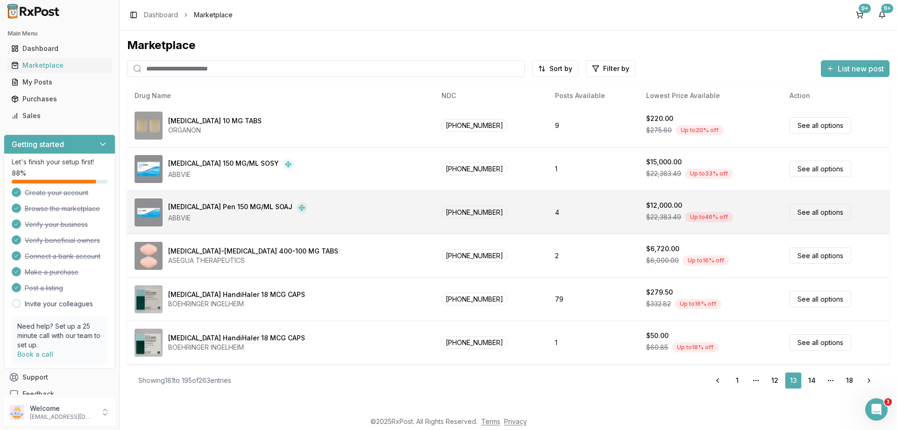
click at [801, 210] on link "See all options" at bounding box center [821, 212] width 62 height 16
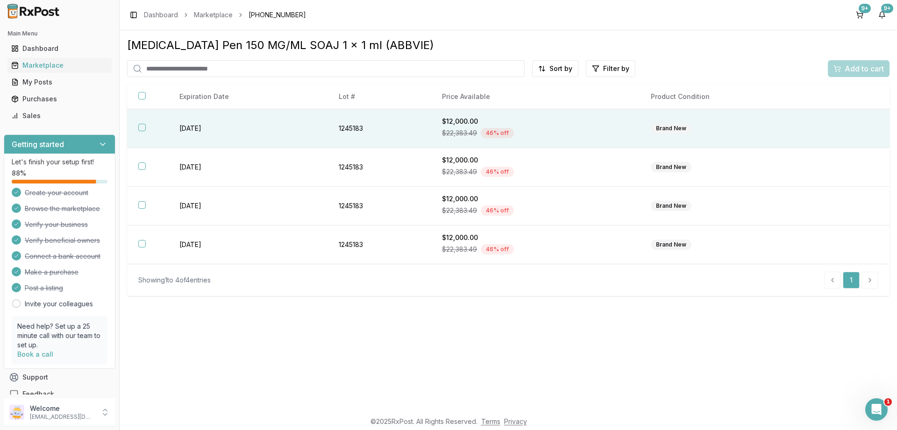
click at [144, 128] on button "button" at bounding box center [141, 127] width 7 height 7
click at [844, 63] on button "Add to cart" at bounding box center [859, 68] width 62 height 17
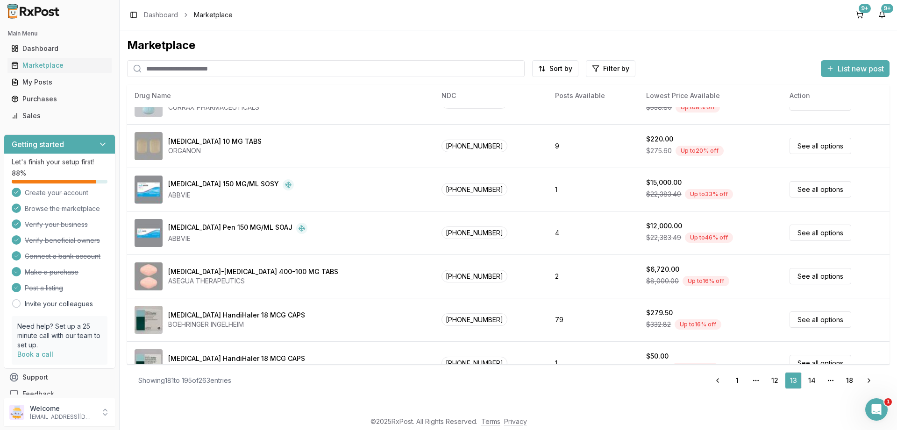
scroll to position [394, 0]
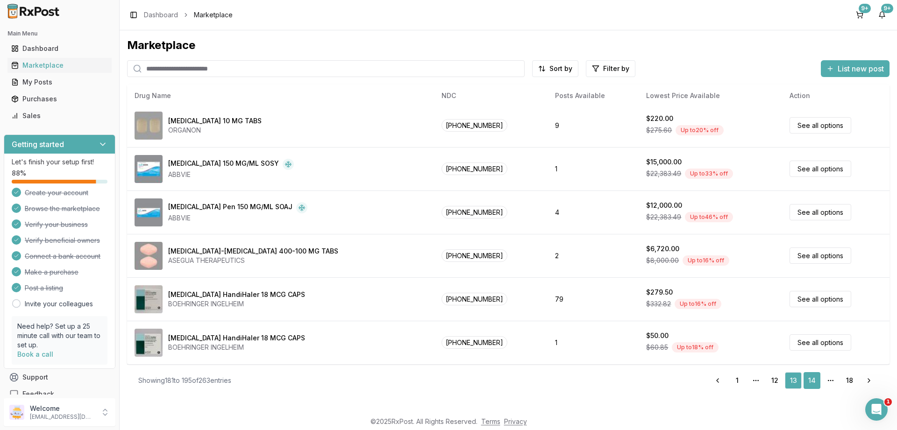
click at [813, 379] on link "14" at bounding box center [812, 380] width 17 height 17
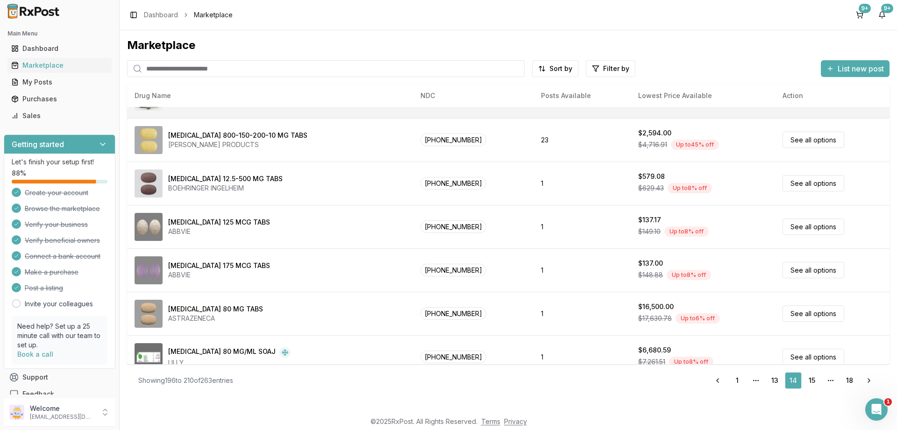
scroll to position [394, 0]
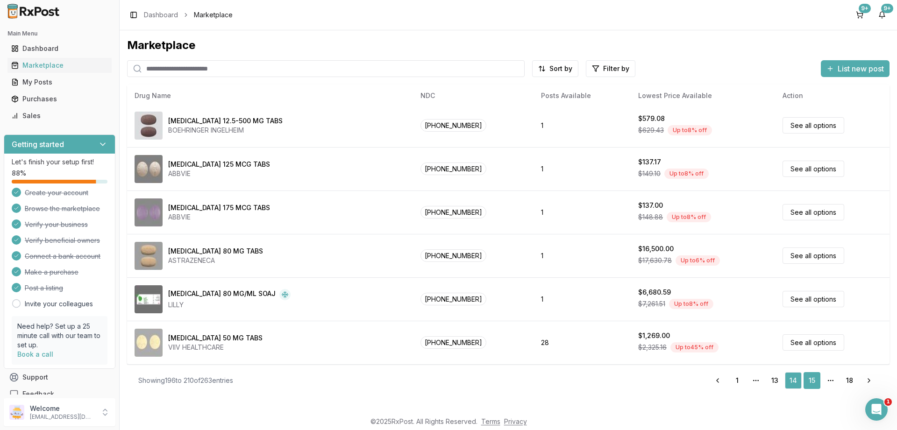
click at [814, 380] on link "15" at bounding box center [812, 380] width 17 height 17
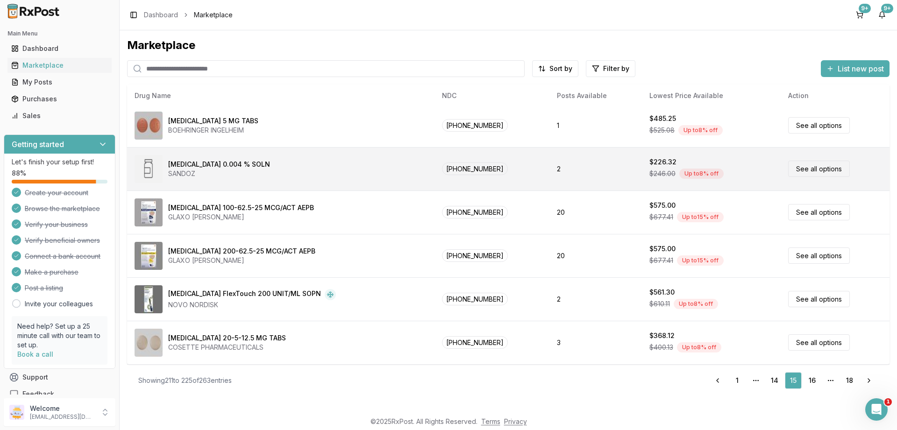
scroll to position [112, 0]
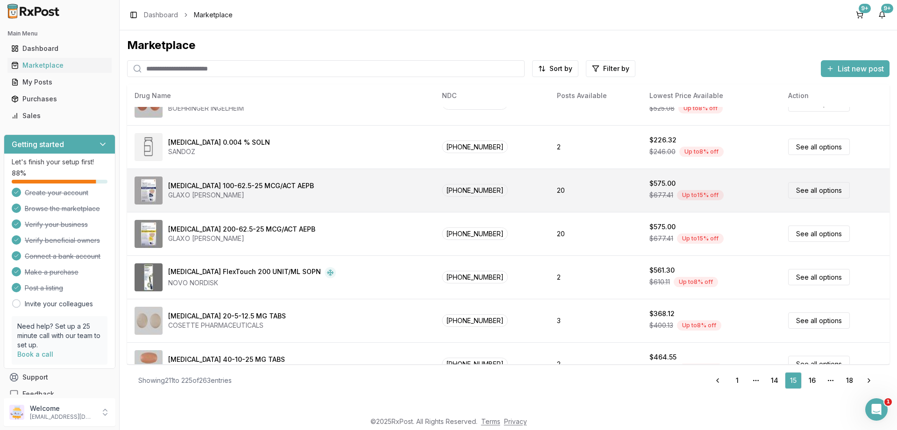
click at [795, 191] on link "See all options" at bounding box center [819, 190] width 62 height 16
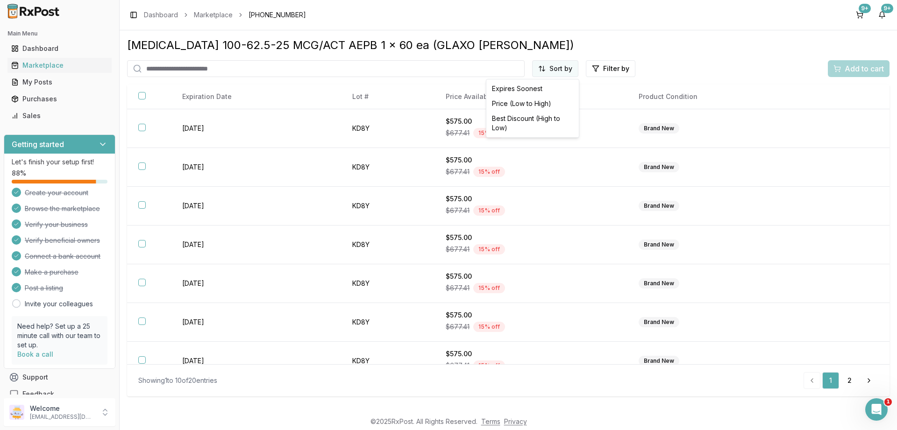
click at [568, 69] on html "Main Menu Dashboard Marketplace My Posts Purchases Sales Getting started Let's …" at bounding box center [448, 215] width 897 height 430
click at [524, 102] on div "Price (Low to High)" at bounding box center [532, 103] width 89 height 15
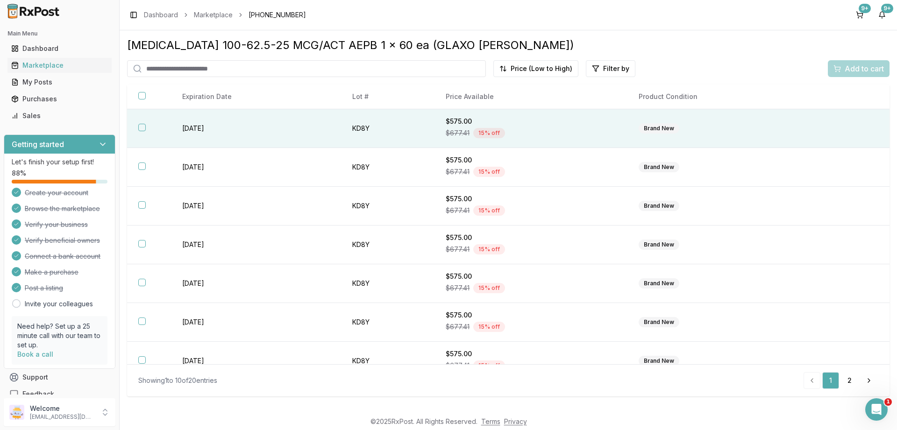
click at [143, 128] on button "button" at bounding box center [141, 127] width 7 height 7
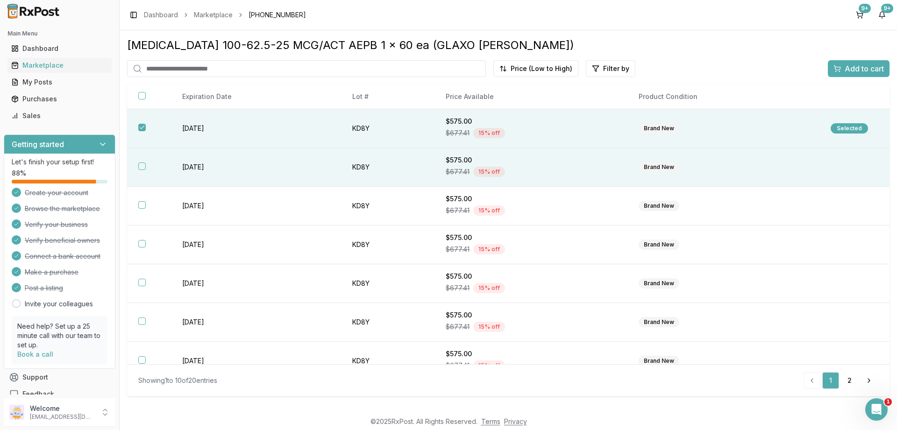
click at [142, 167] on button "button" at bounding box center [141, 166] width 7 height 7
click at [859, 69] on span "Add to cart" at bounding box center [864, 68] width 39 height 11
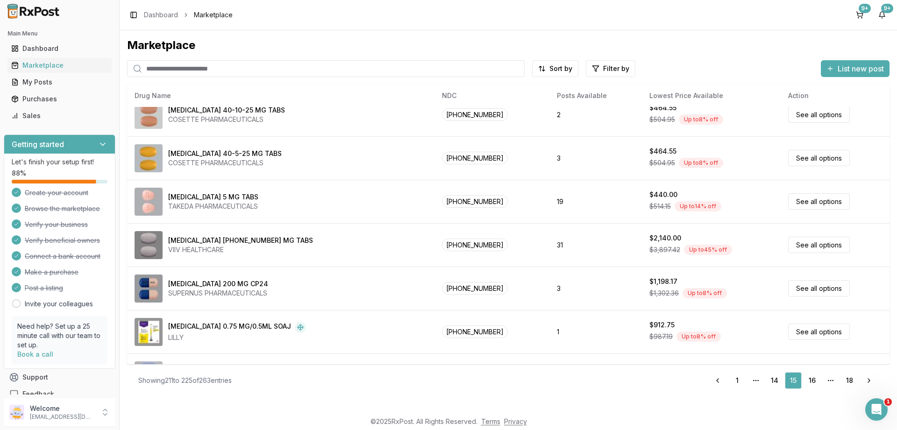
scroll to position [394, 0]
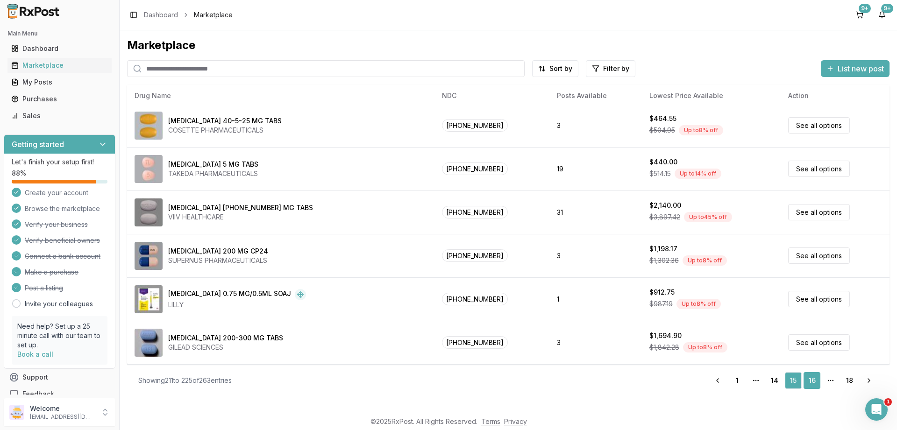
click at [811, 378] on link "16" at bounding box center [812, 380] width 17 height 17
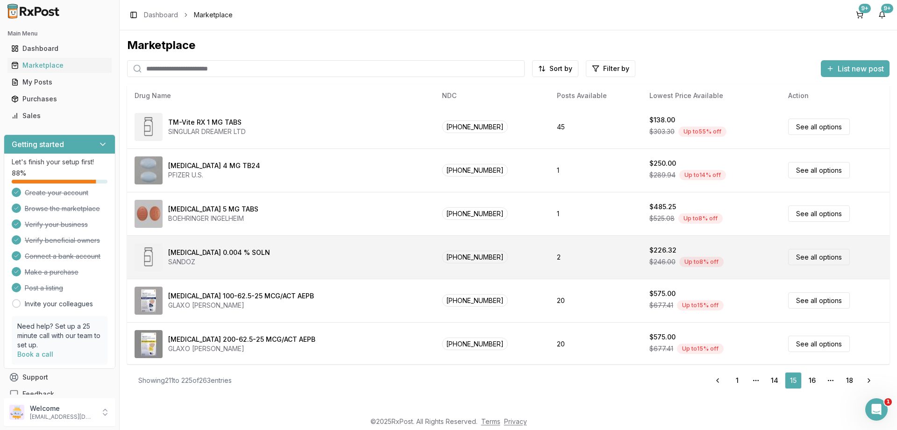
scroll to position [0, 0]
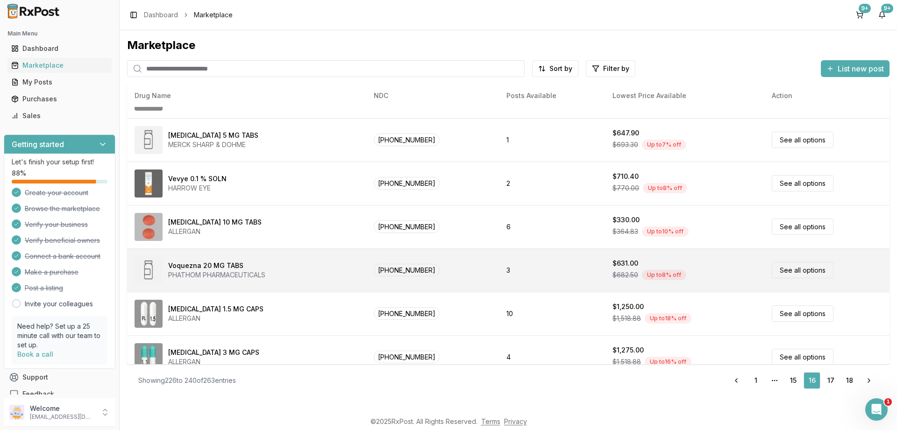
scroll to position [394, 0]
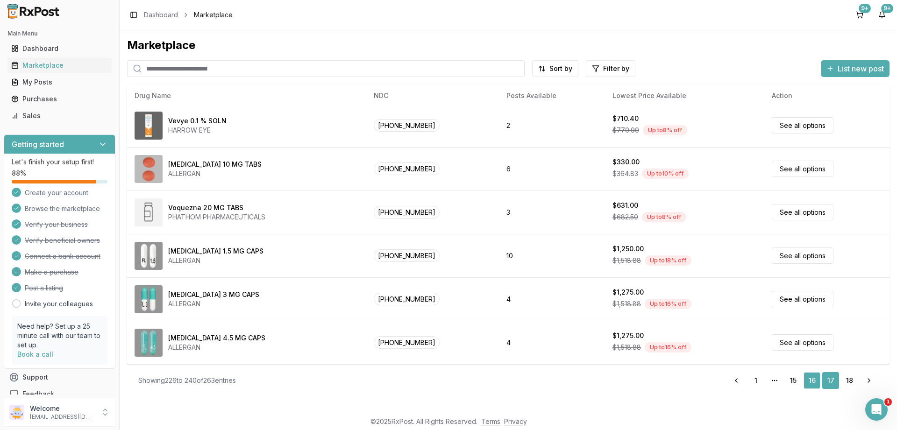
click at [833, 380] on link "17" at bounding box center [831, 380] width 17 height 17
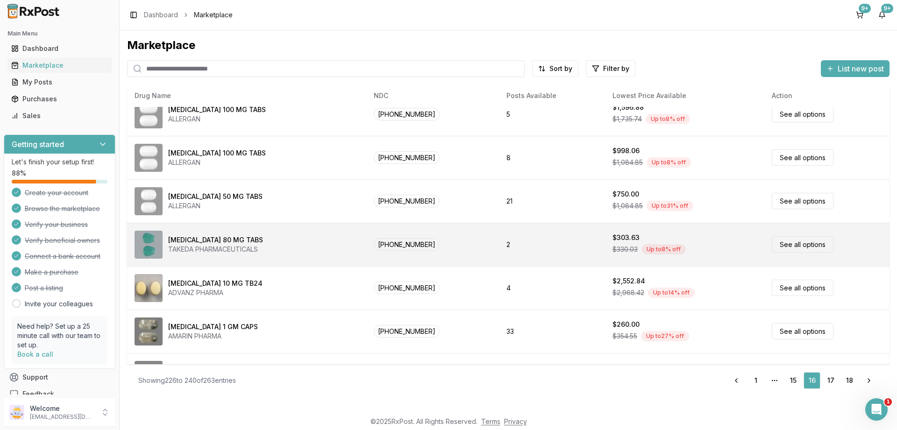
scroll to position [0, 0]
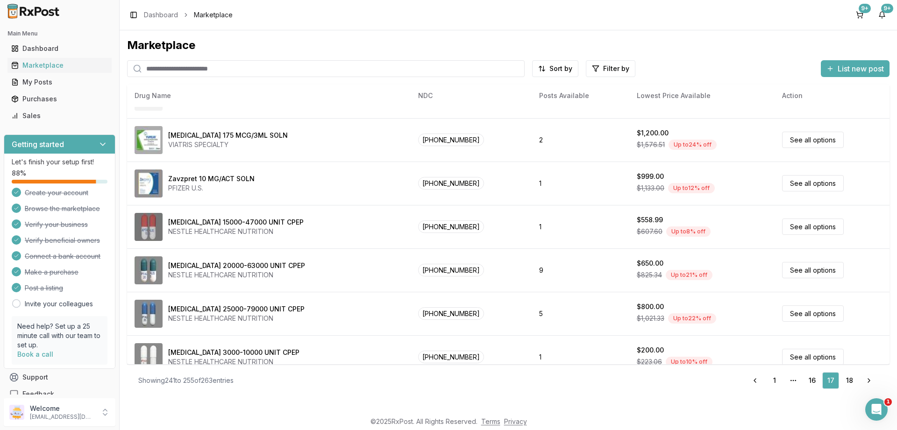
scroll to position [394, 0]
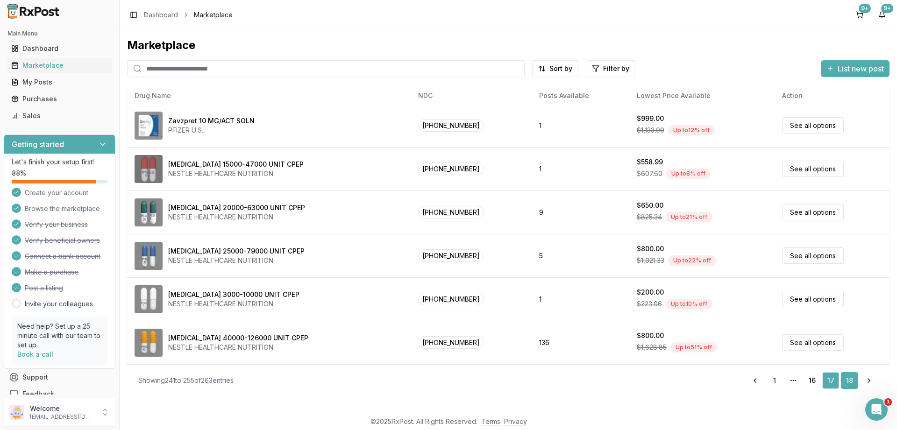
drag, startPoint x: 850, startPoint y: 381, endPoint x: 846, endPoint y: 377, distance: 5.0
click at [849, 380] on link "18" at bounding box center [849, 380] width 17 height 17
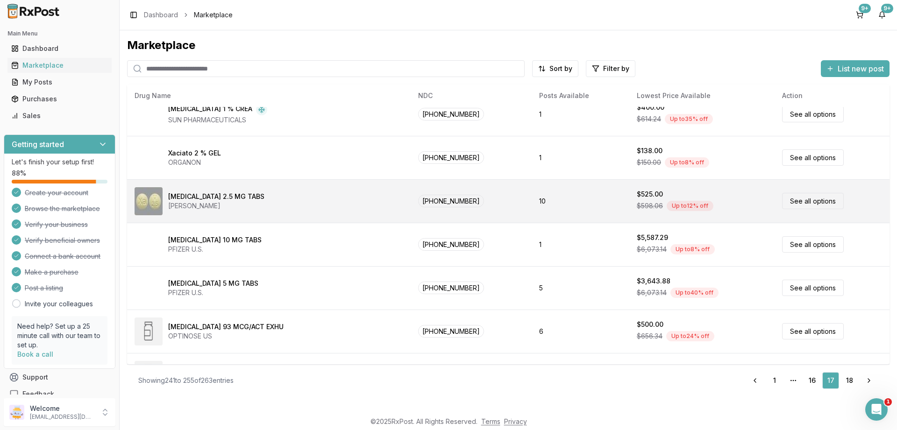
scroll to position [0, 0]
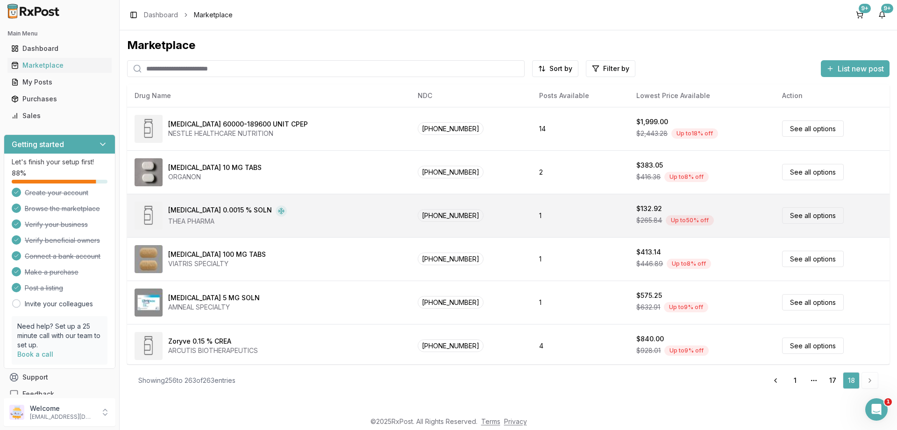
scroll to position [56, 0]
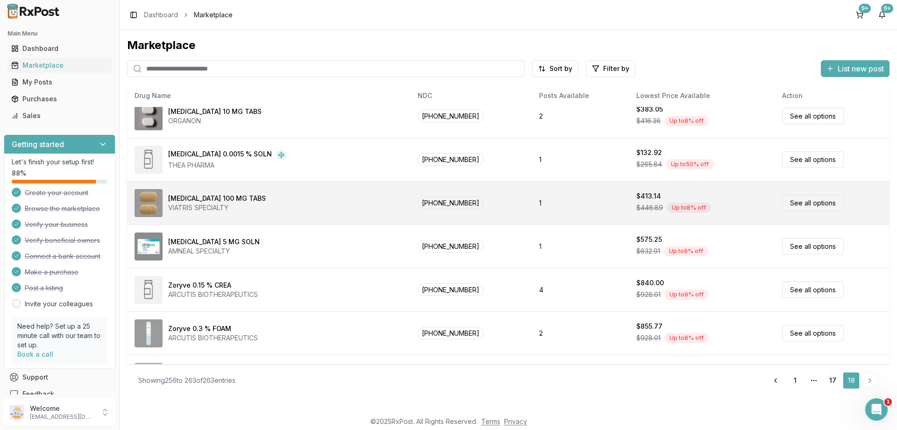
click at [797, 202] on link "See all options" at bounding box center [813, 203] width 62 height 16
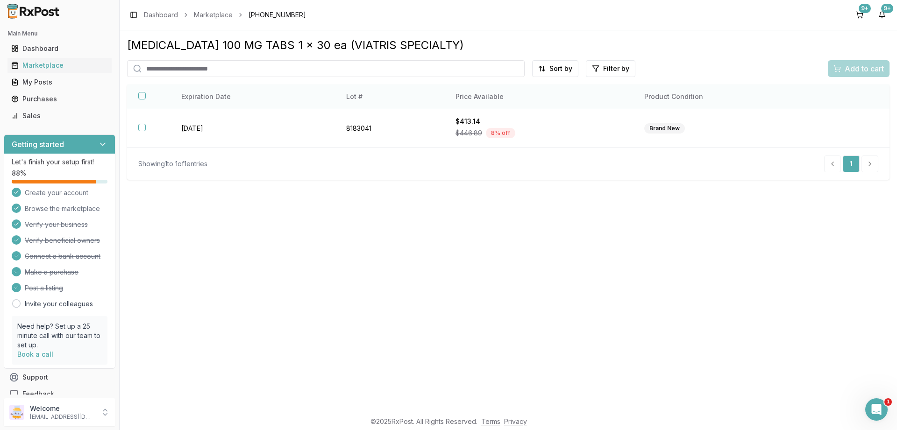
click at [143, 96] on button "button" at bounding box center [141, 95] width 7 height 7
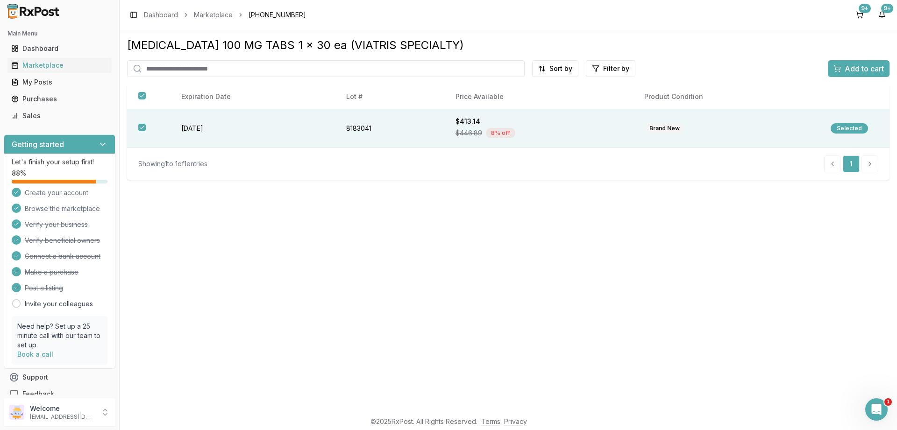
click at [849, 69] on span "Add to cart" at bounding box center [864, 68] width 39 height 11
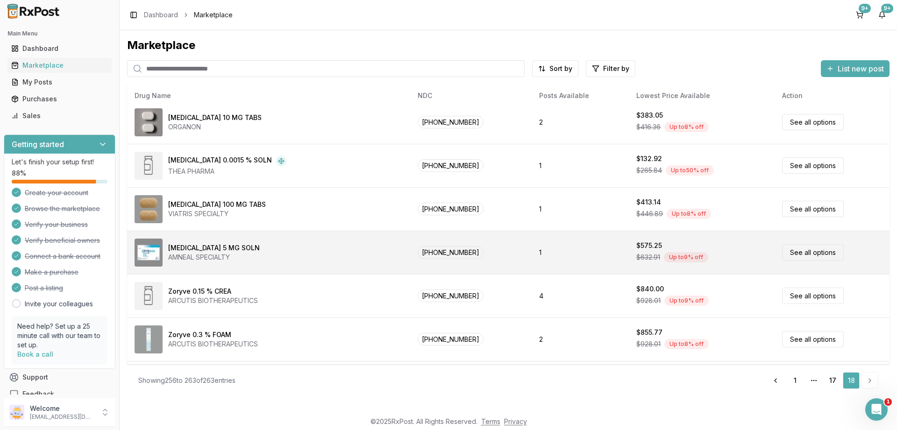
scroll to position [90, 0]
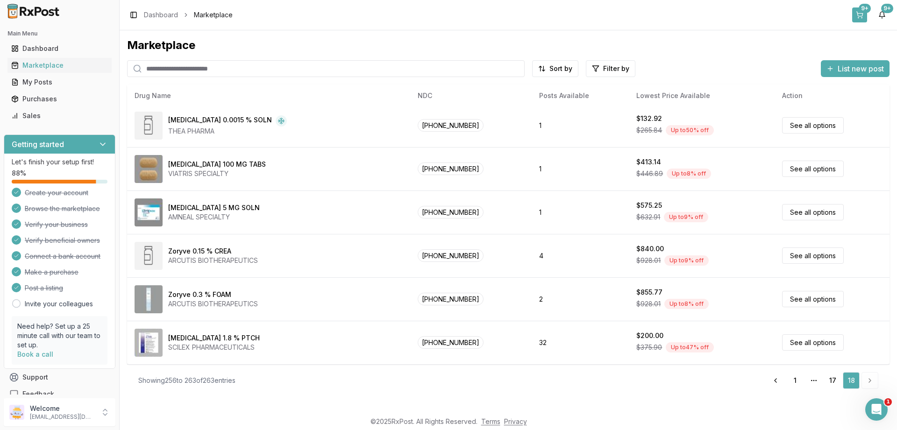
click at [861, 14] on button "9+" at bounding box center [859, 14] width 15 height 15
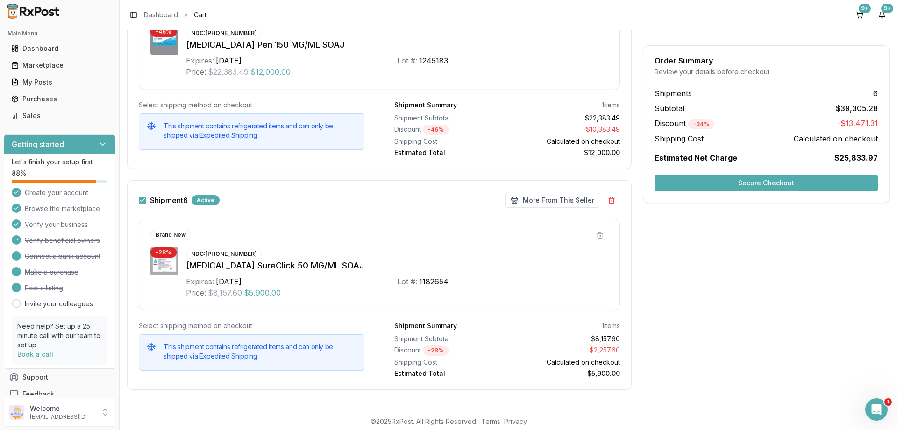
scroll to position [2089, 0]
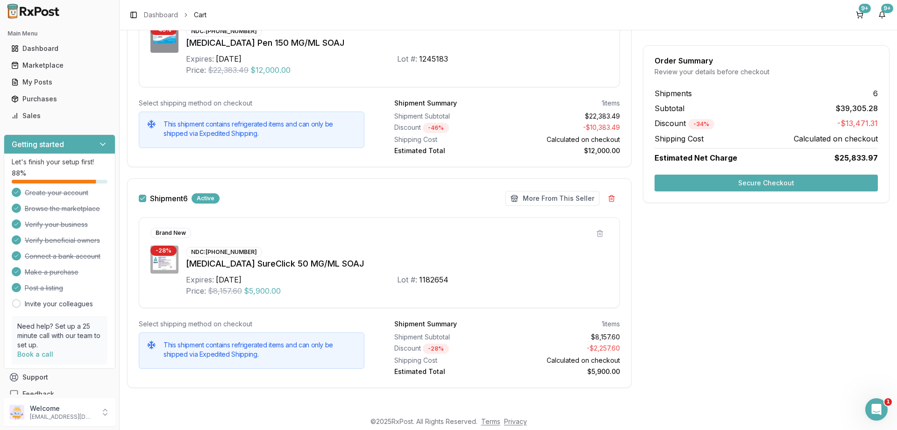
click at [762, 182] on button "Secure Checkout" at bounding box center [766, 183] width 223 height 17
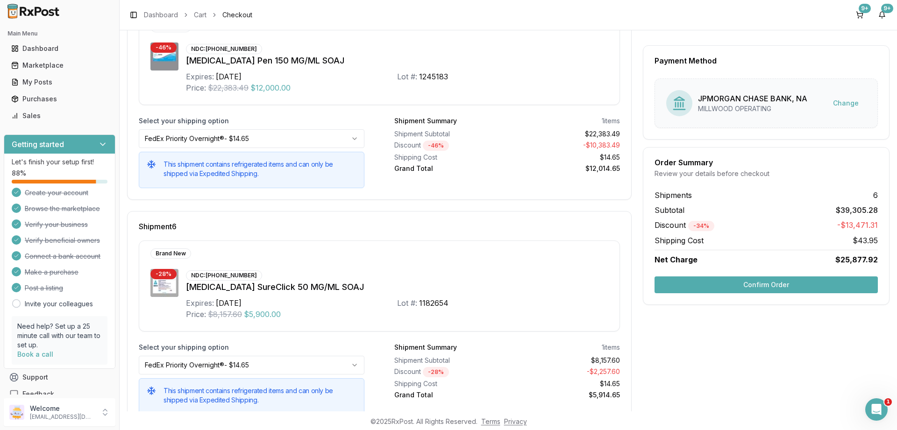
scroll to position [1150, 0]
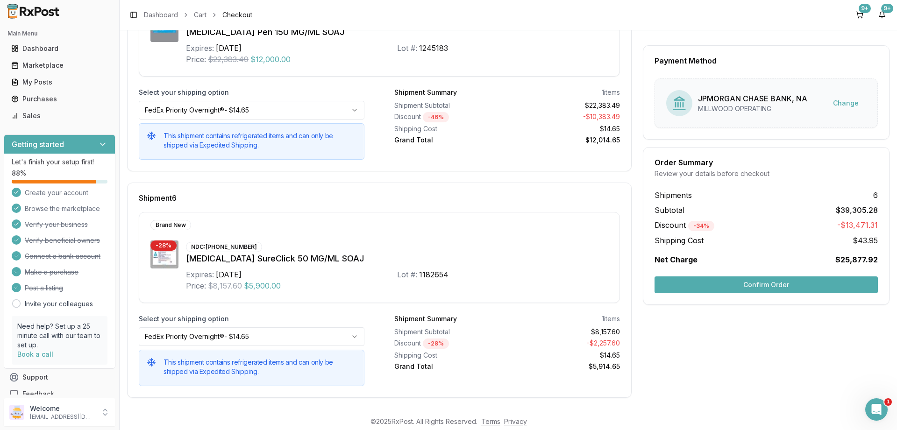
click at [769, 286] on button "Confirm Order" at bounding box center [766, 285] width 223 height 17
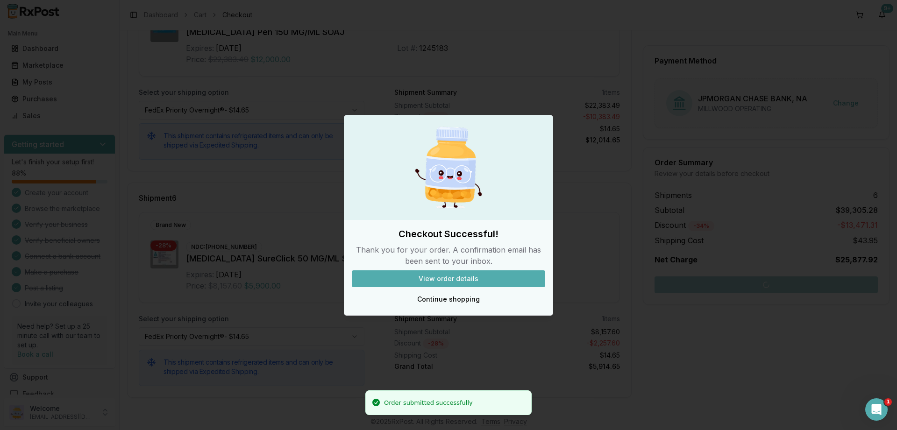
click at [444, 278] on button "View order details" at bounding box center [448, 279] width 193 height 17
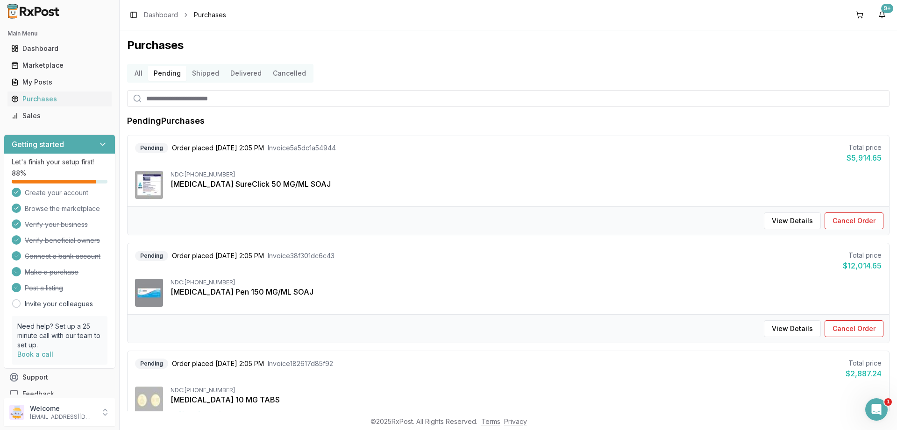
click at [208, 77] on button "Shipped" at bounding box center [205, 73] width 38 height 15
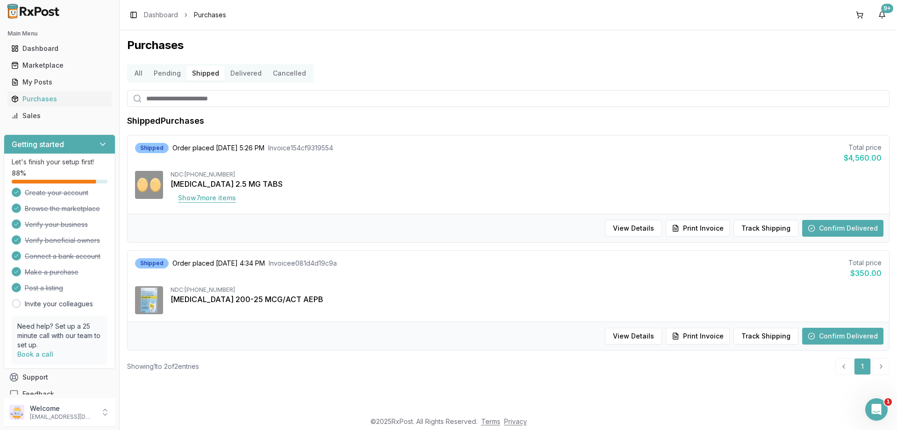
click at [211, 198] on button "Show 7 more item s" at bounding box center [207, 198] width 73 height 17
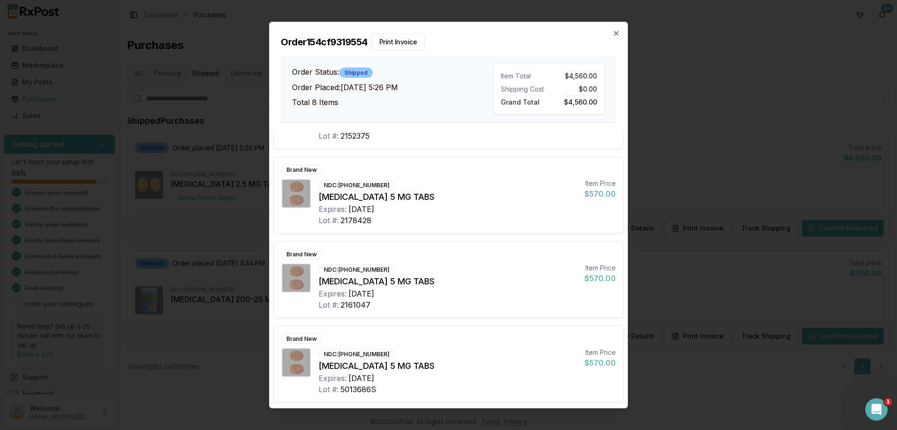
scroll to position [116, 0]
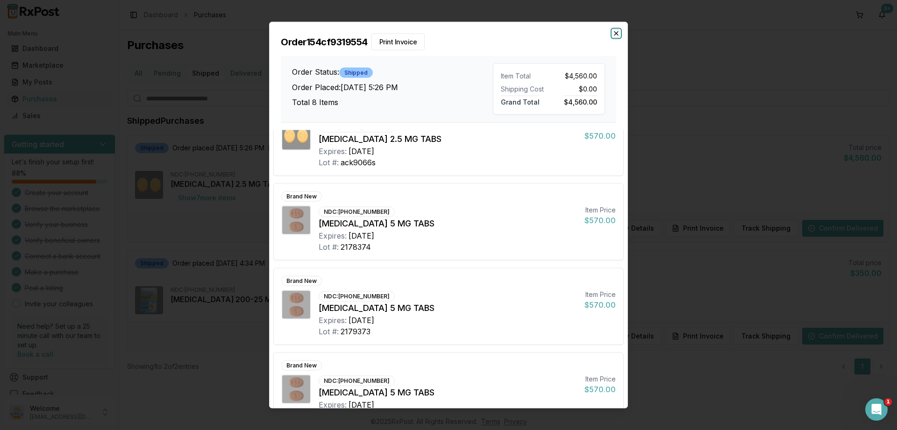
click at [615, 34] on icon "button" at bounding box center [616, 32] width 7 height 7
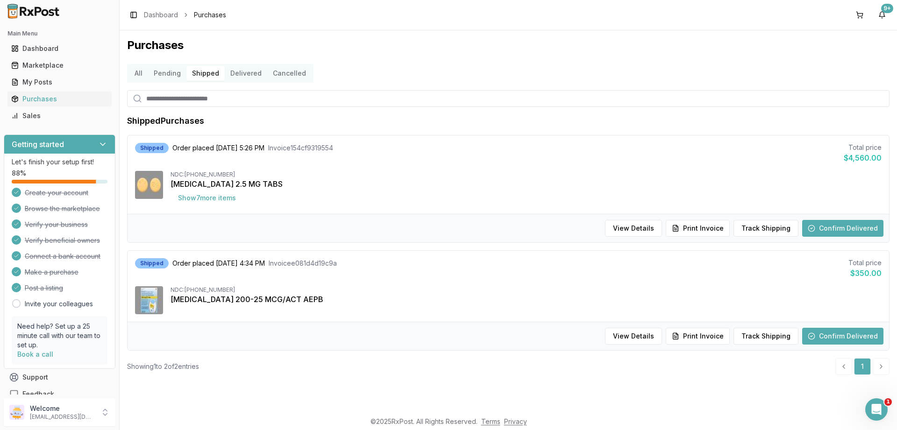
click at [289, 72] on button "Cancelled" at bounding box center [289, 73] width 44 height 15
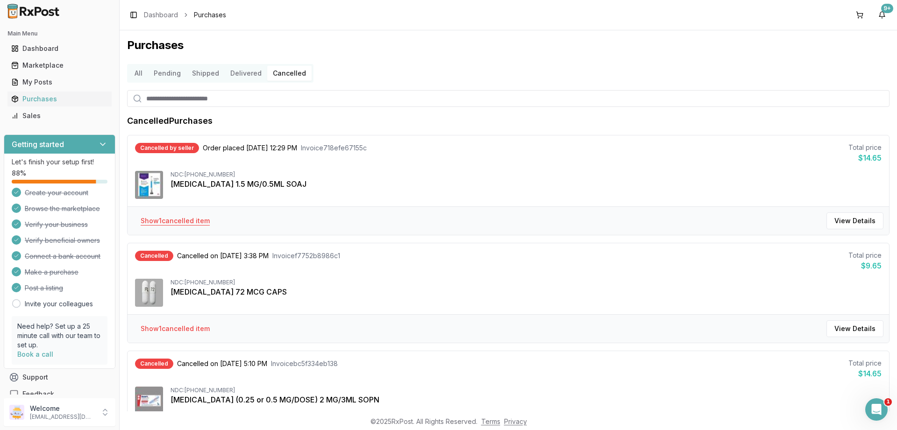
click at [190, 219] on button "Show 1 cancelled item" at bounding box center [175, 221] width 84 height 17
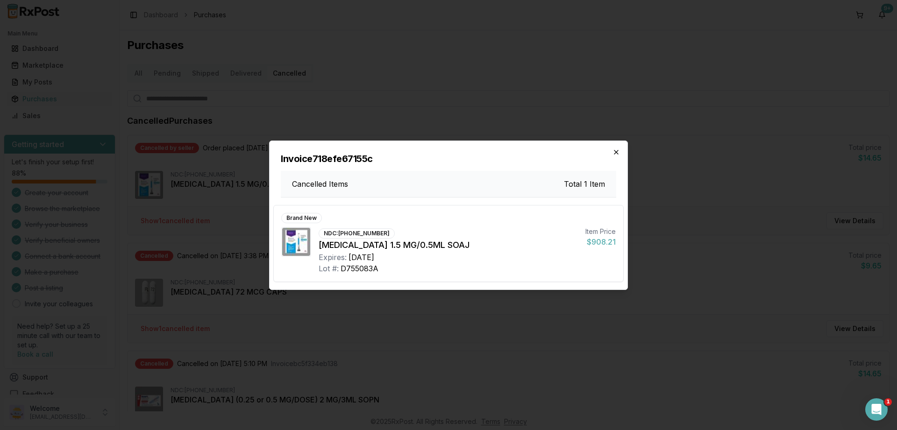
click at [619, 152] on icon "button" at bounding box center [616, 152] width 7 height 7
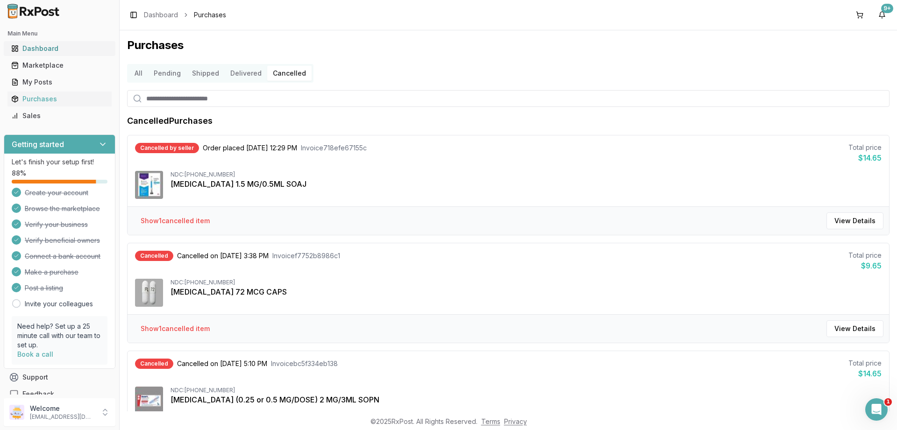
click at [36, 46] on div "Dashboard" at bounding box center [59, 48] width 97 height 9
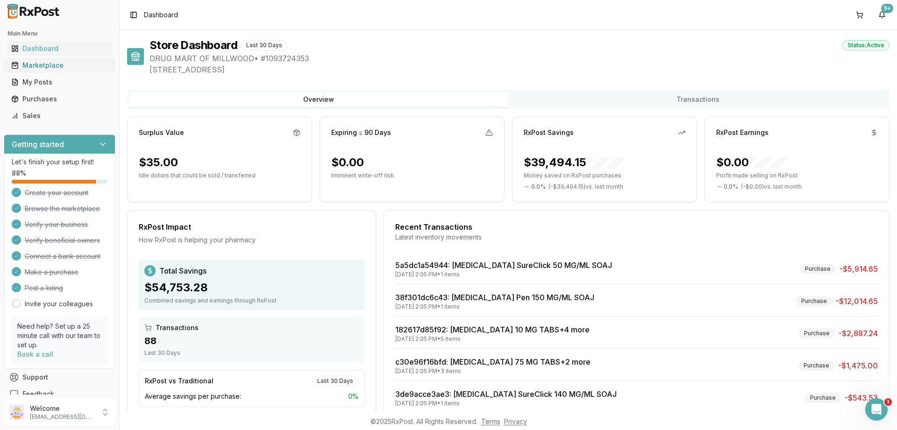
drag, startPoint x: 43, startPoint y: 65, endPoint x: 50, endPoint y: 65, distance: 7.0
click at [44, 65] on div "Marketplace" at bounding box center [59, 65] width 97 height 9
